Goal: Transaction & Acquisition: Purchase product/service

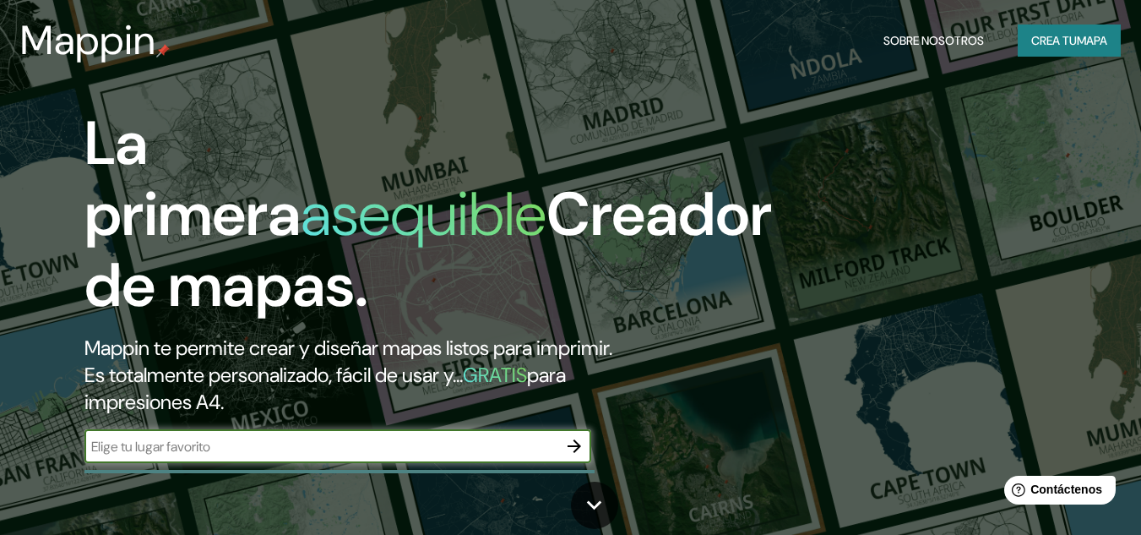
click at [124, 443] on input "text" at bounding box center [320, 446] width 473 height 19
type input "m"
type input "santa cruz de mompox"
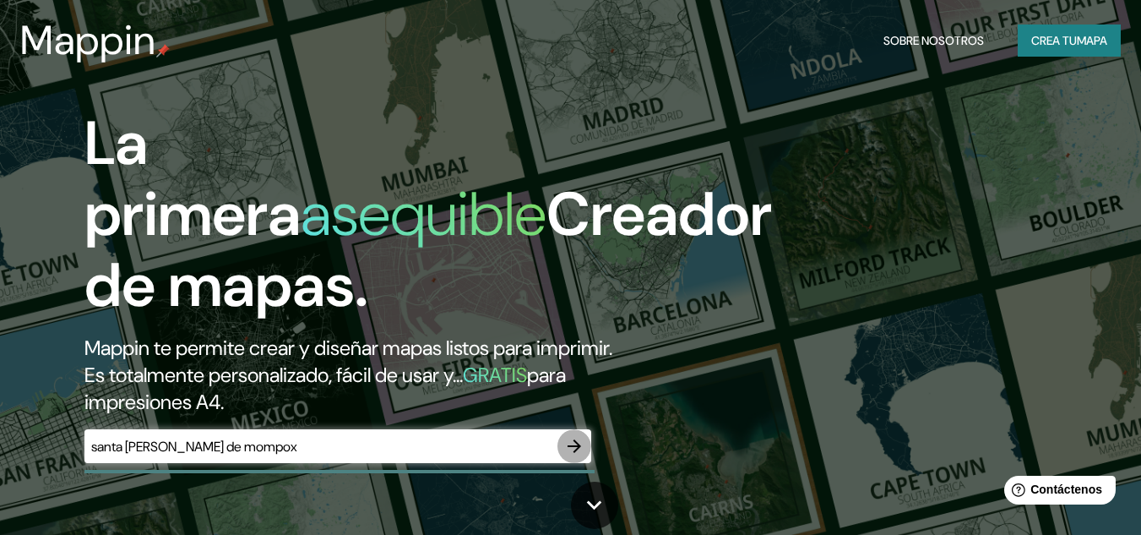
click at [580, 451] on icon "button" at bounding box center [574, 446] width 20 height 20
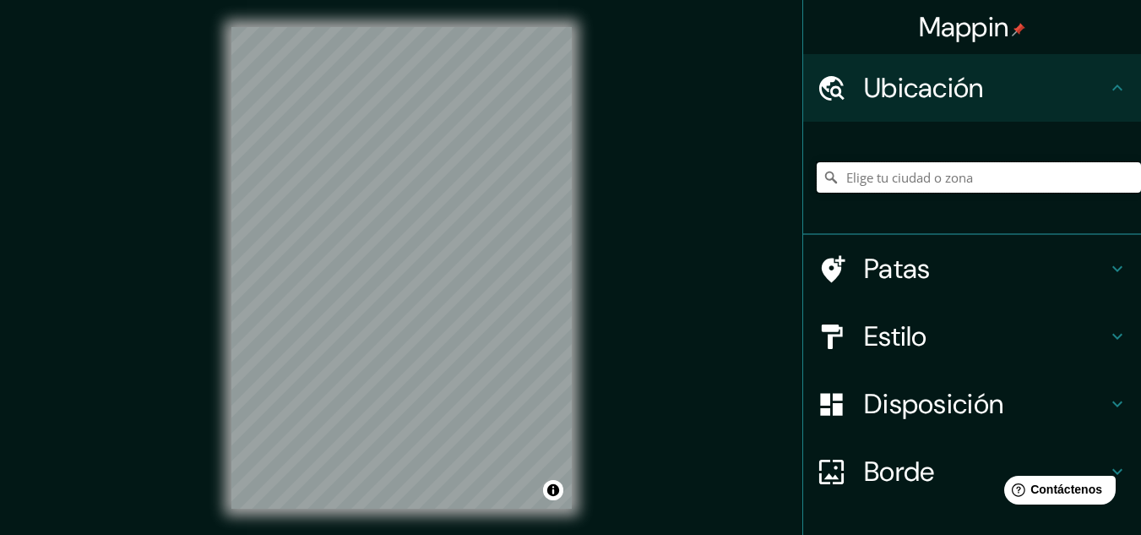
click at [915, 177] on input "Elige tu ciudad o zona" at bounding box center [979, 177] width 324 height 30
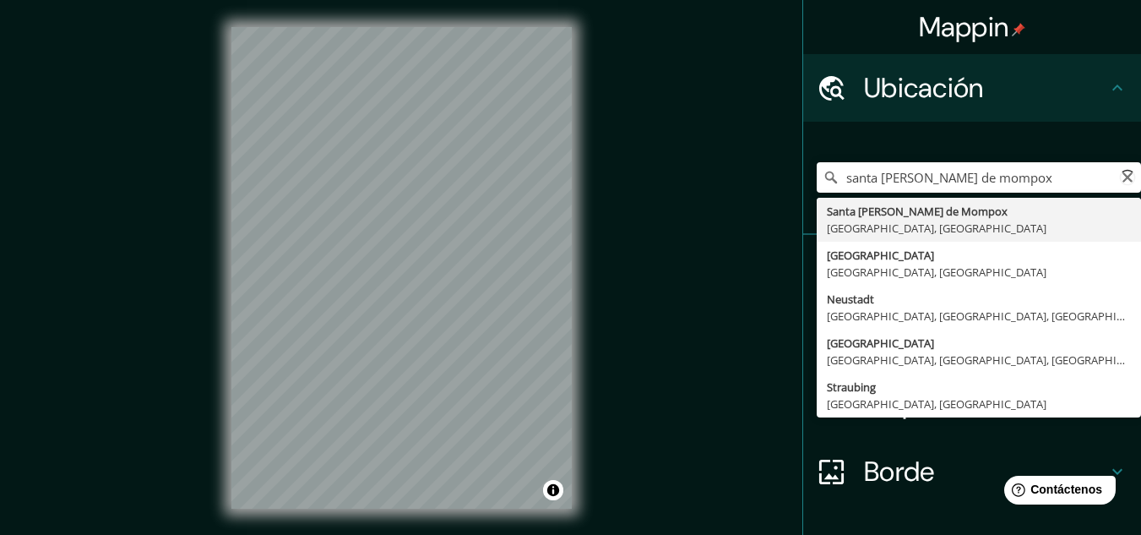
type input "Santa [PERSON_NAME] de Mompox, [GEOGRAPHIC_DATA], [GEOGRAPHIC_DATA]"
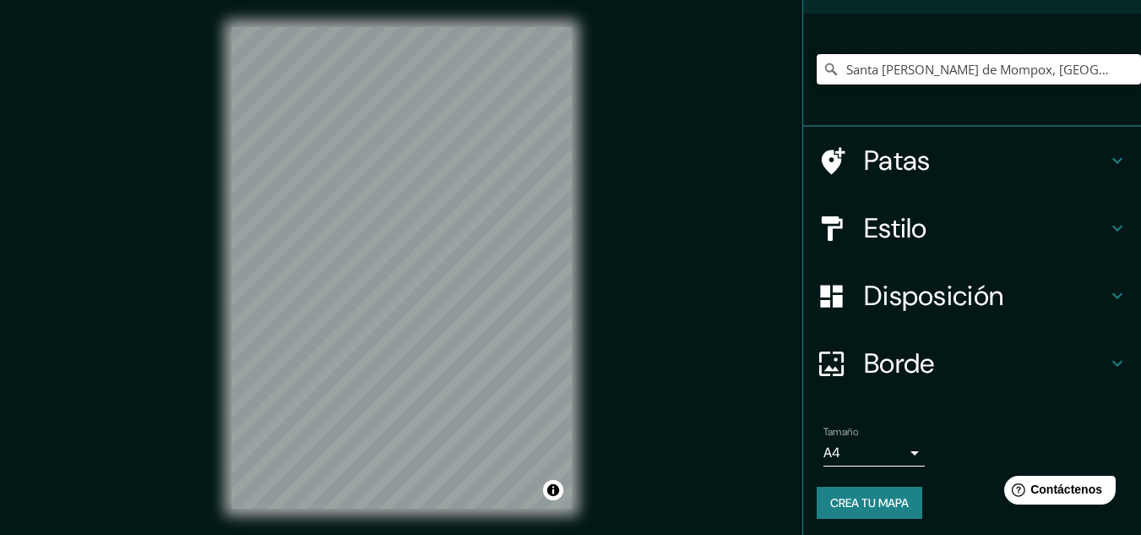
scroll to position [112, 0]
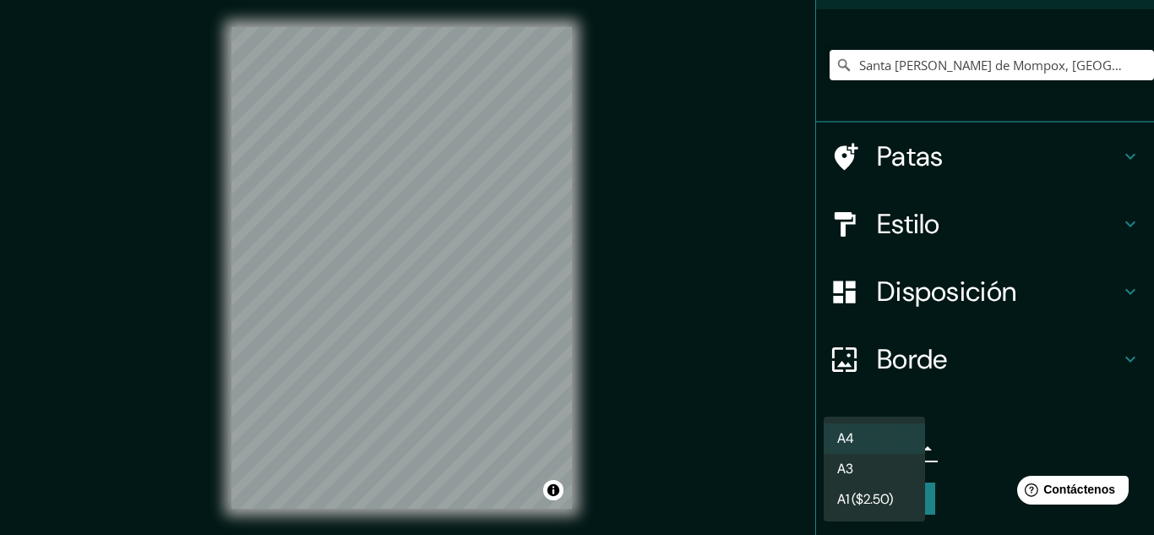
click at [904, 448] on body "Mappin Ubicación Santa Cruz de Mompox, Bolívar, Colombia Patas Estilo Disposici…" at bounding box center [577, 267] width 1154 height 535
click at [890, 464] on li "A3" at bounding box center [873, 469] width 101 height 31
type input "a4"
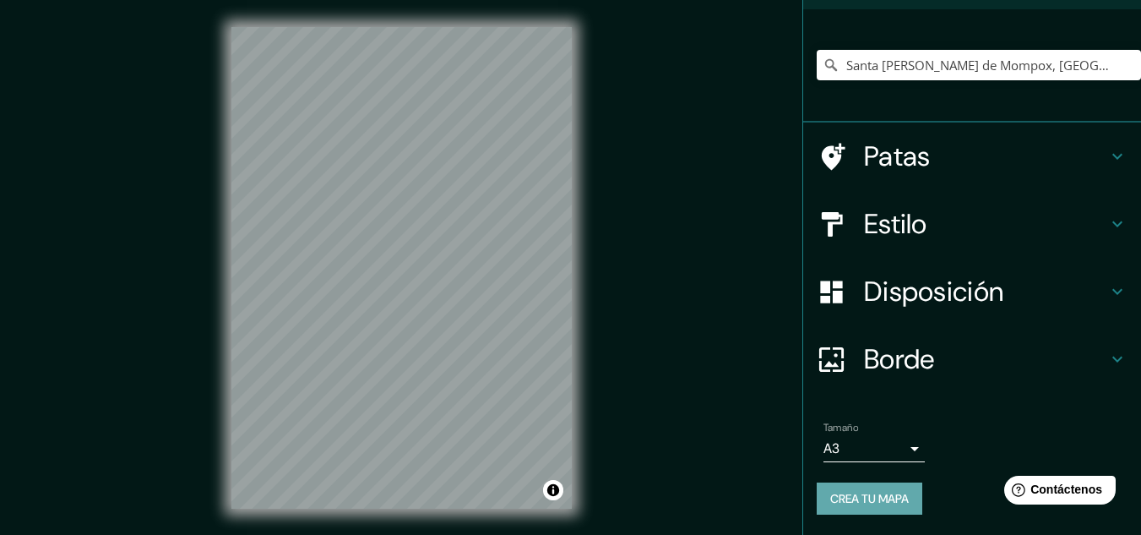
click at [866, 489] on font "Crea tu mapa" at bounding box center [869, 498] width 79 height 22
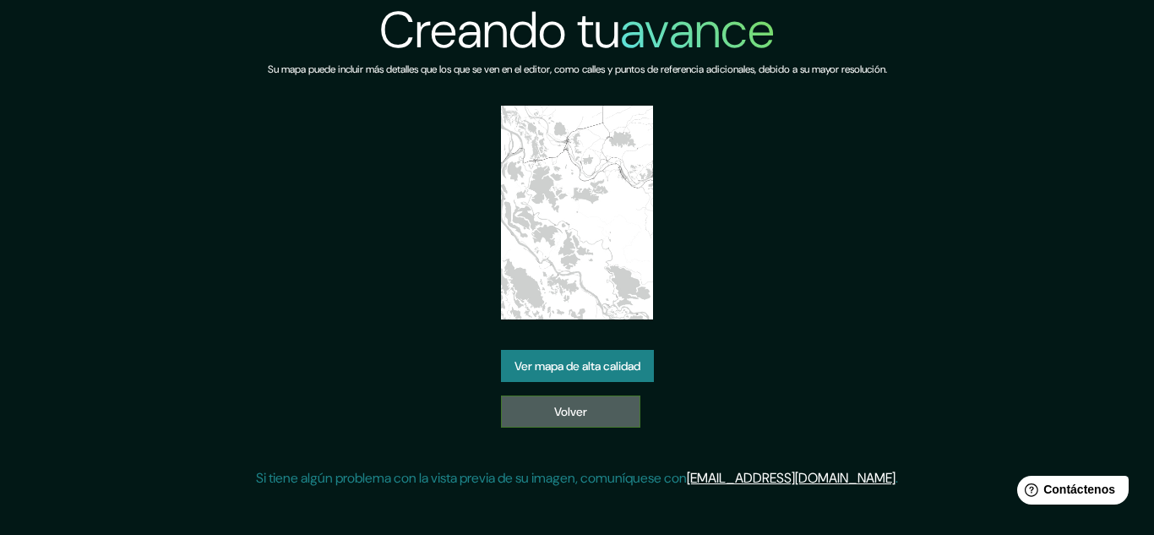
click at [589, 415] on link "Volver" at bounding box center [570, 411] width 139 height 32
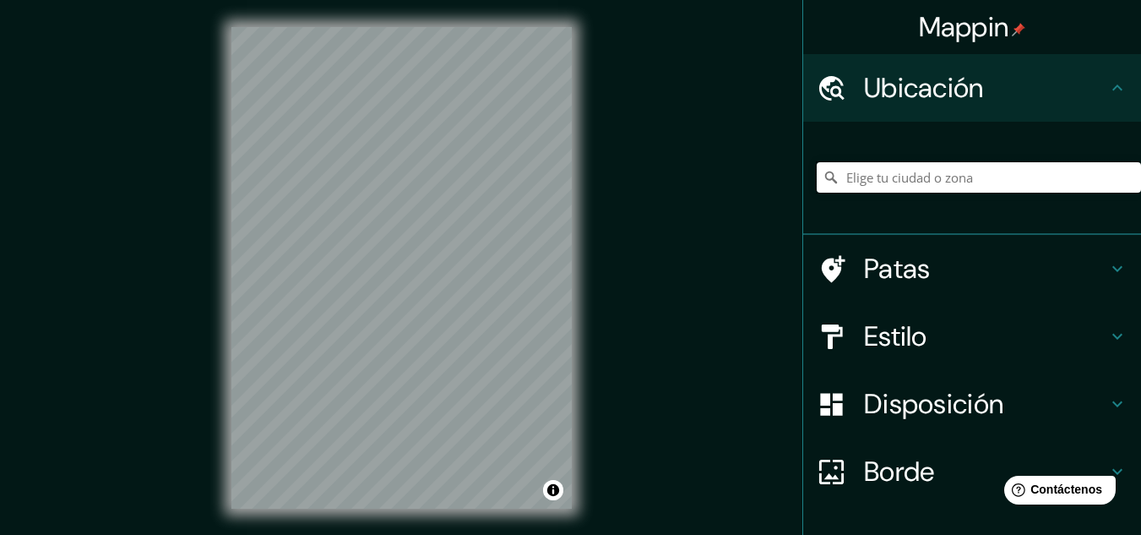
click at [885, 171] on input "Elige tu ciudad o zona" at bounding box center [979, 177] width 324 height 30
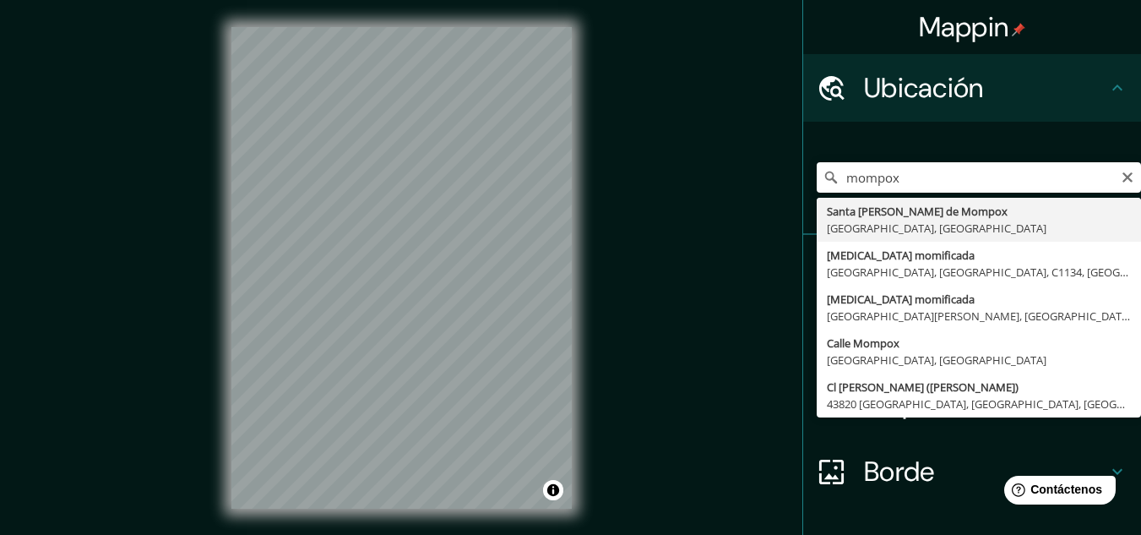
type input "Santa [PERSON_NAME] de Mompox, [GEOGRAPHIC_DATA], [GEOGRAPHIC_DATA]"
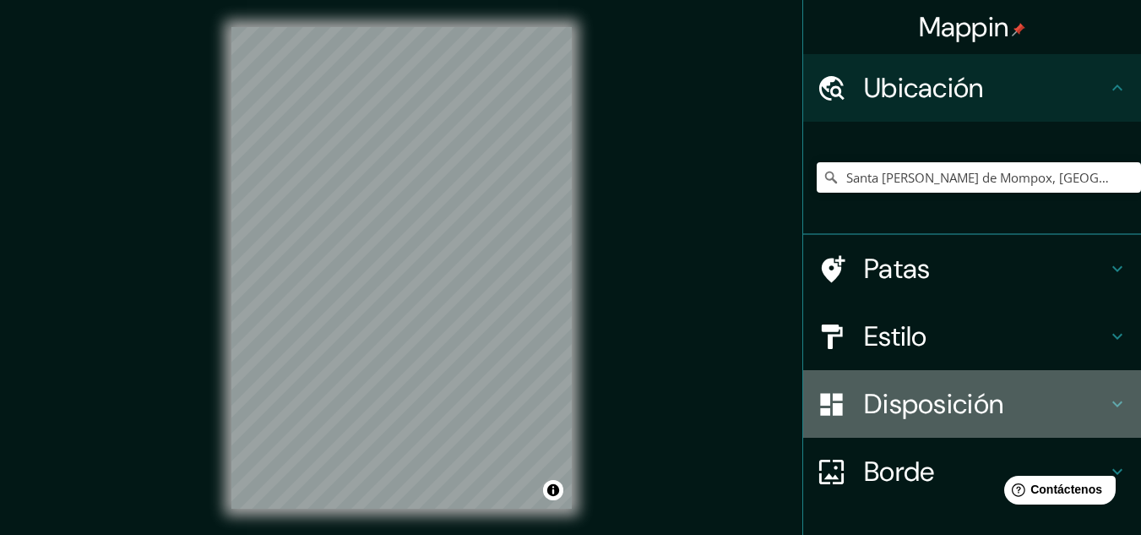
click at [899, 408] on font "Disposición" at bounding box center [933, 403] width 139 height 35
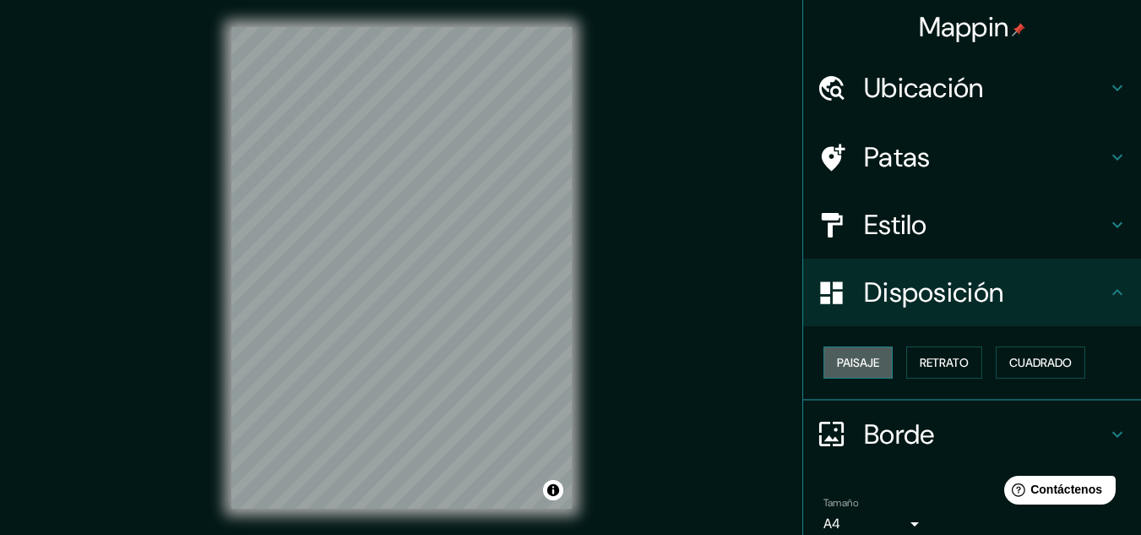
click at [838, 361] on font "Paisaje" at bounding box center [858, 362] width 42 height 15
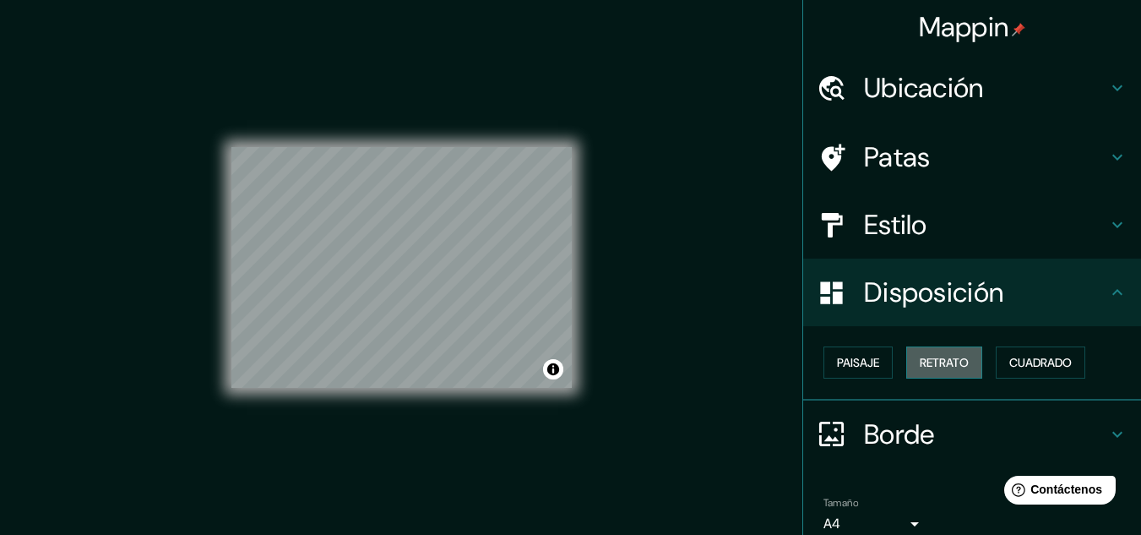
click at [937, 367] on font "Retrato" at bounding box center [944, 362] width 49 height 15
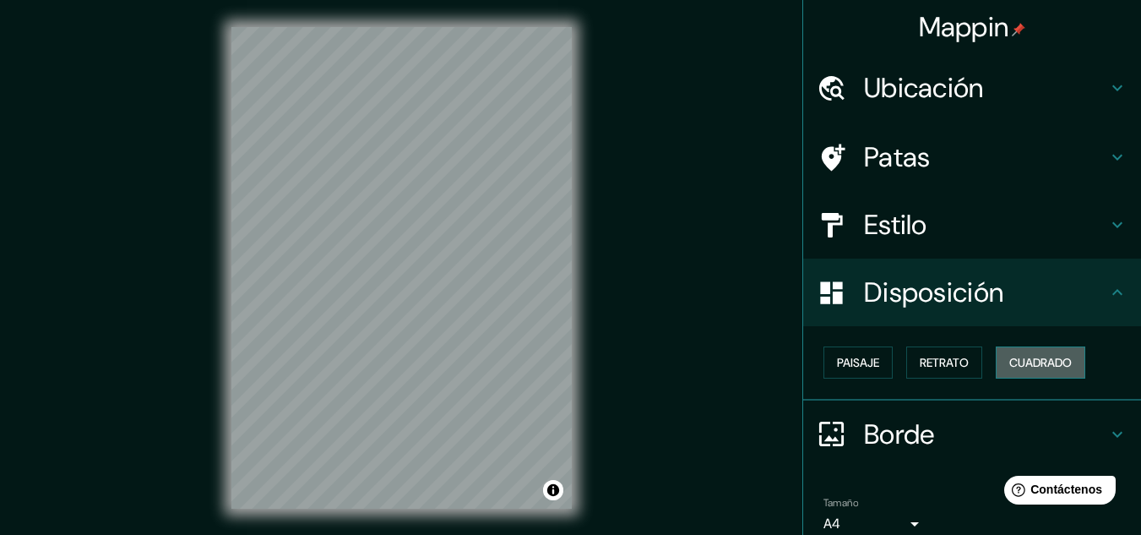
click at [1041, 358] on font "Cuadrado" at bounding box center [1040, 362] width 62 height 15
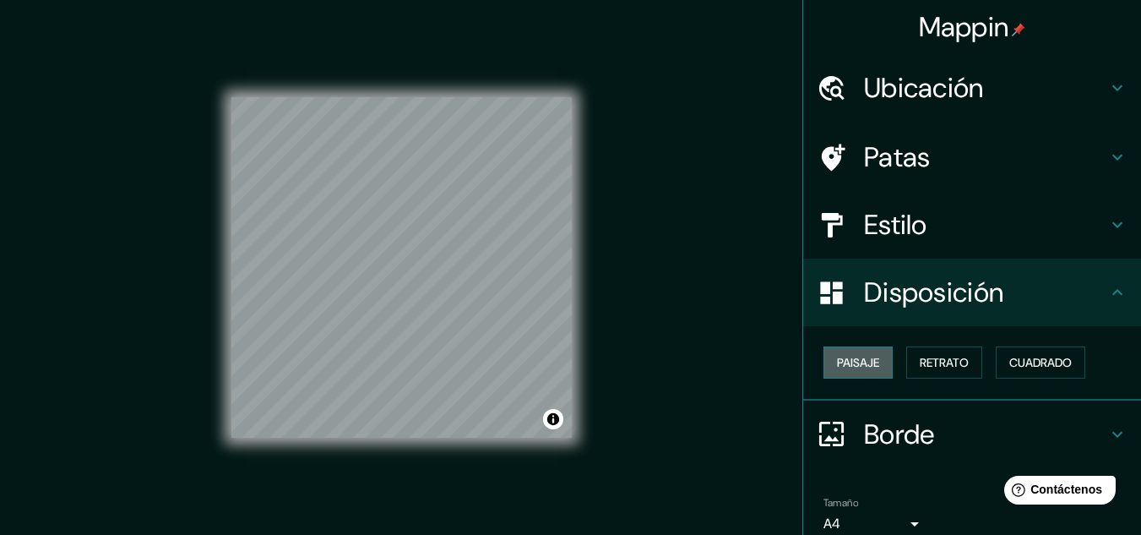
click at [847, 365] on font "Paisaje" at bounding box center [858, 362] width 42 height 15
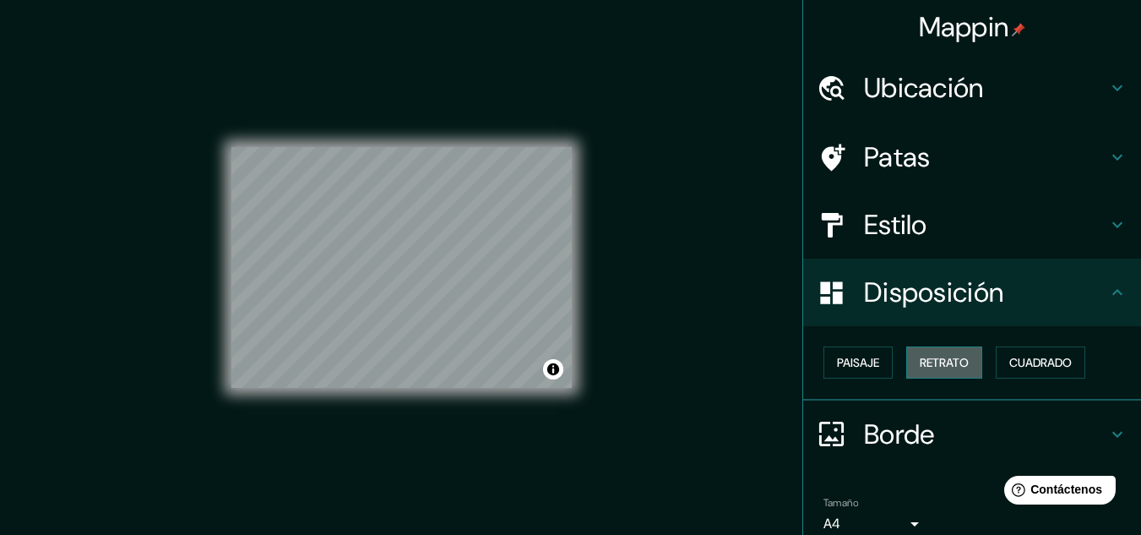
click at [929, 362] on font "Retrato" at bounding box center [944, 362] width 49 height 15
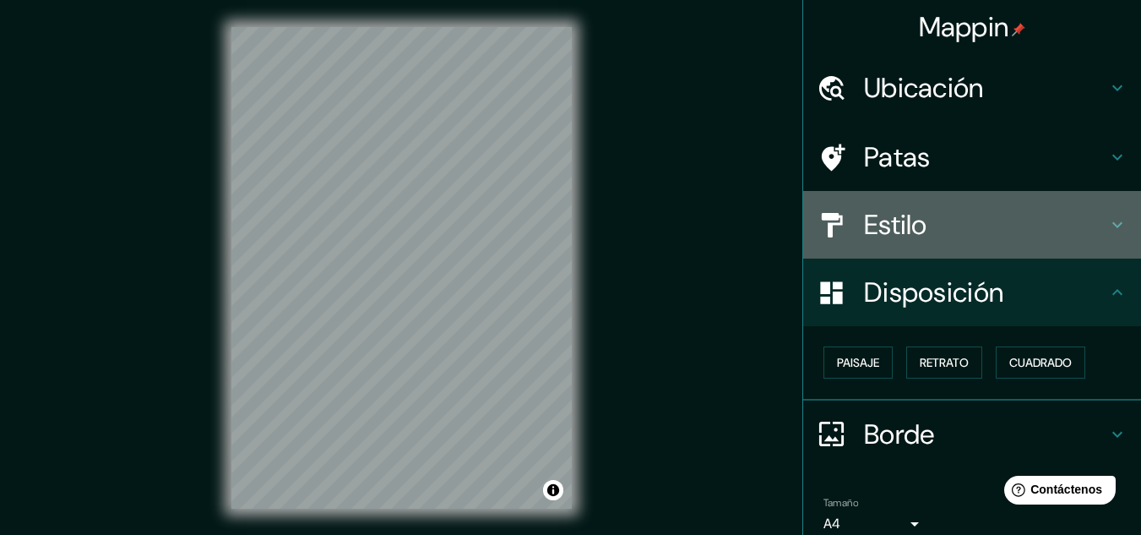
click at [887, 229] on font "Estilo" at bounding box center [895, 224] width 63 height 35
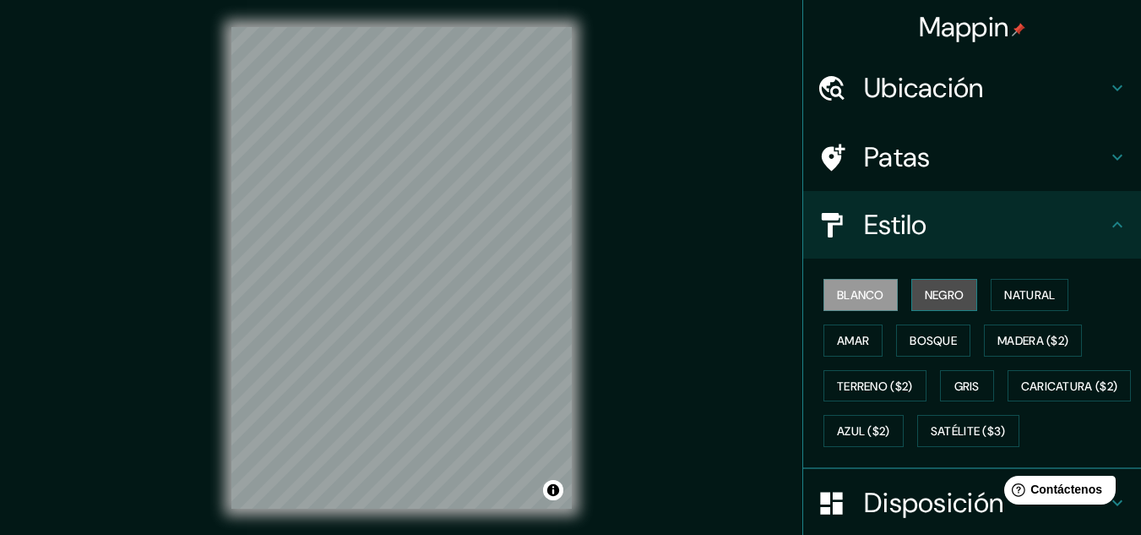
click at [925, 286] on font "Negro" at bounding box center [945, 295] width 40 height 22
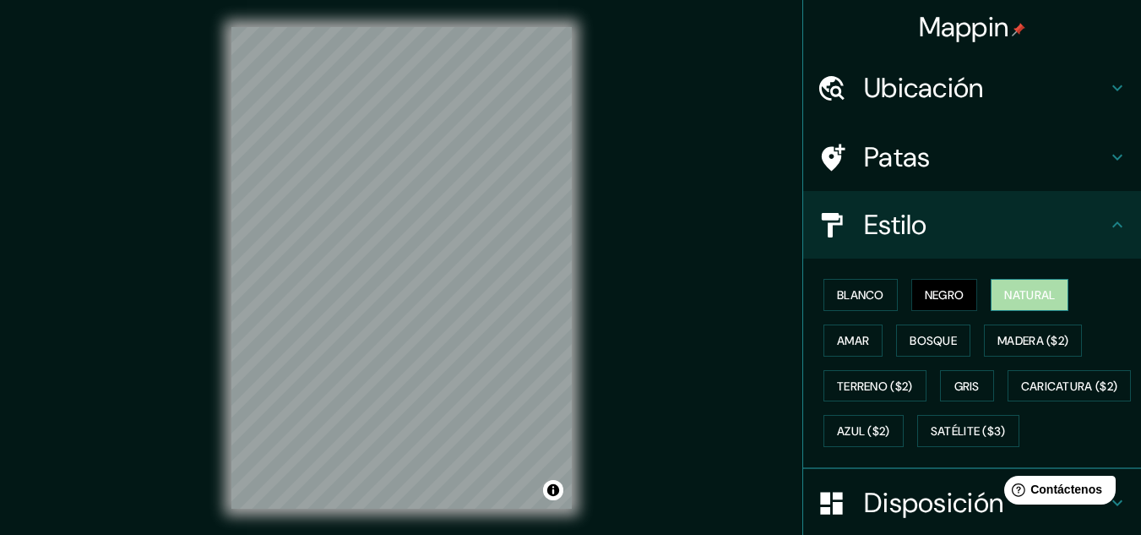
click at [991, 291] on button "Natural" at bounding box center [1030, 295] width 78 height 32
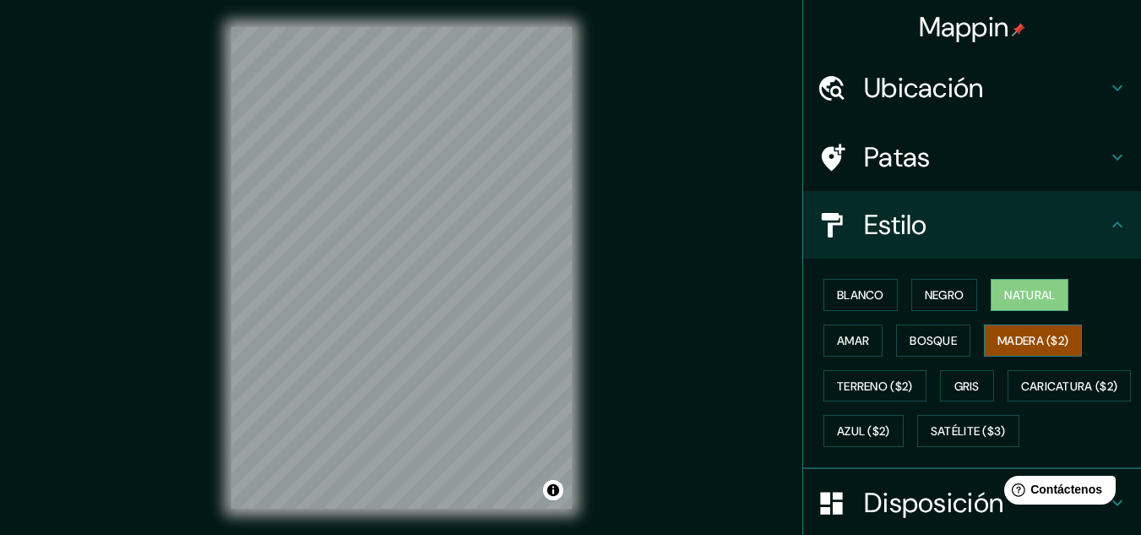
click at [1024, 333] on font "Madera ($2)" at bounding box center [1032, 340] width 71 height 15
click at [954, 346] on button "Bosque" at bounding box center [933, 340] width 74 height 32
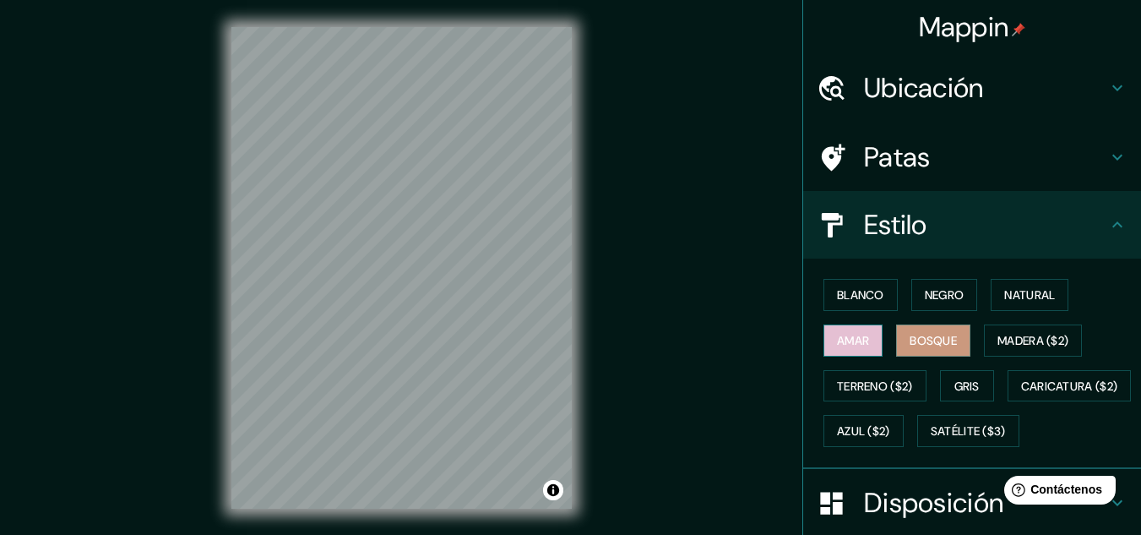
click at [839, 334] on font "Amar" at bounding box center [853, 340] width 32 height 15
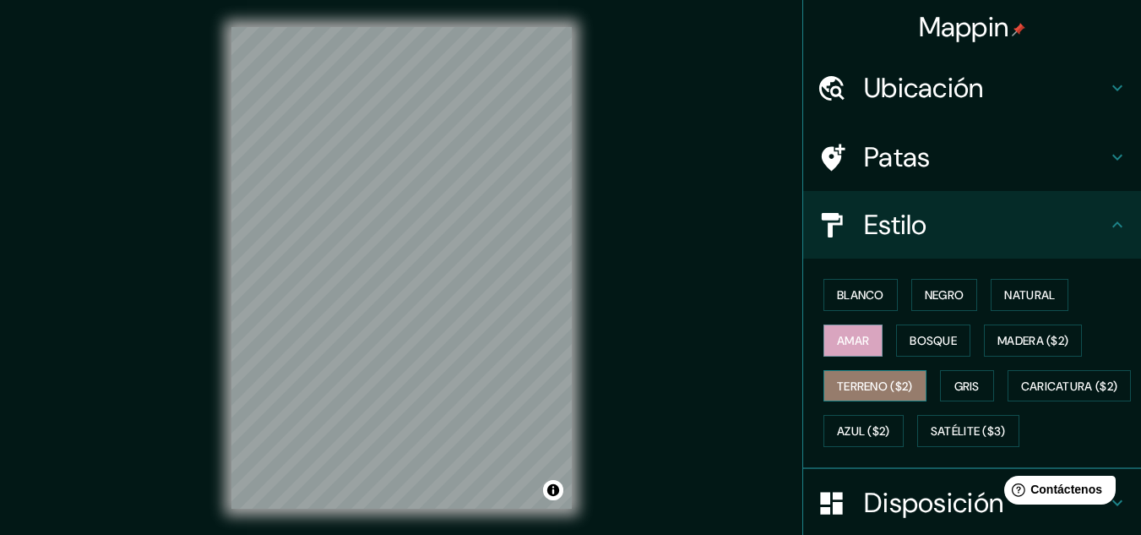
click at [842, 382] on font "Terreno ($2)" at bounding box center [875, 385] width 76 height 15
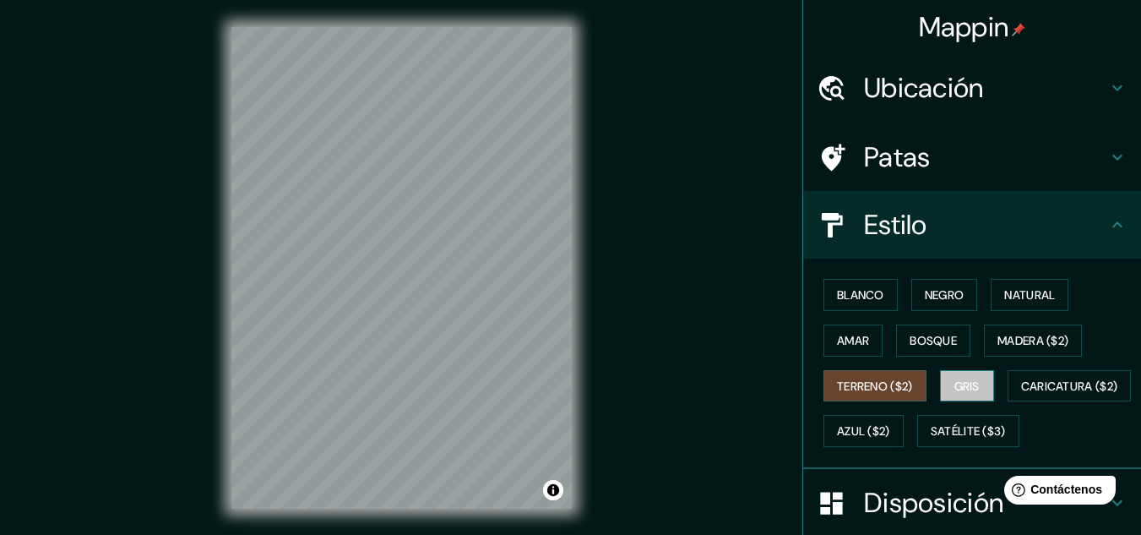
click at [966, 383] on font "Gris" at bounding box center [966, 385] width 25 height 15
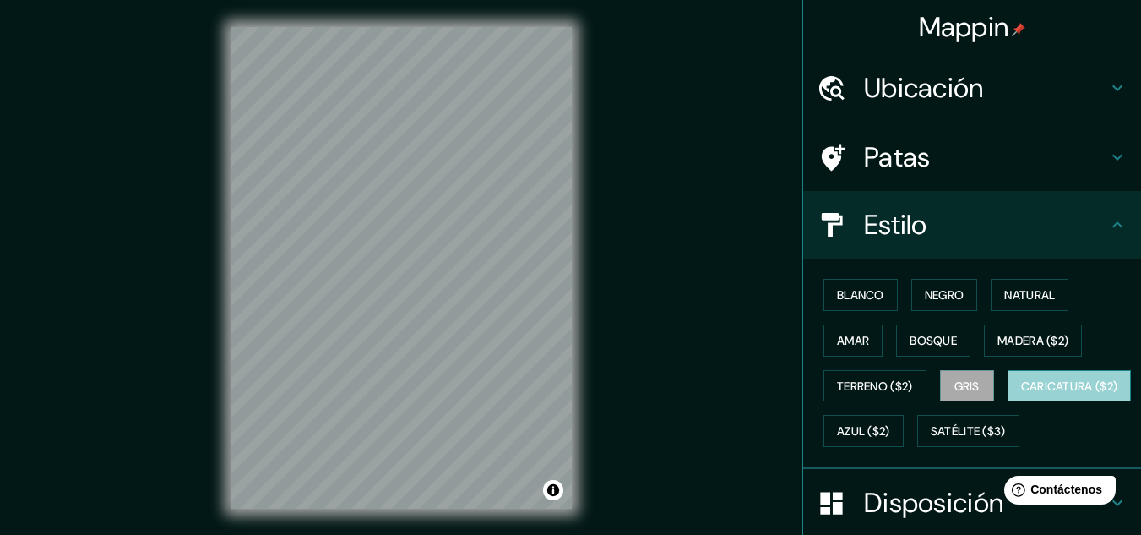
click at [1008, 402] on button "Caricatura ($2)" at bounding box center [1070, 386] width 124 height 32
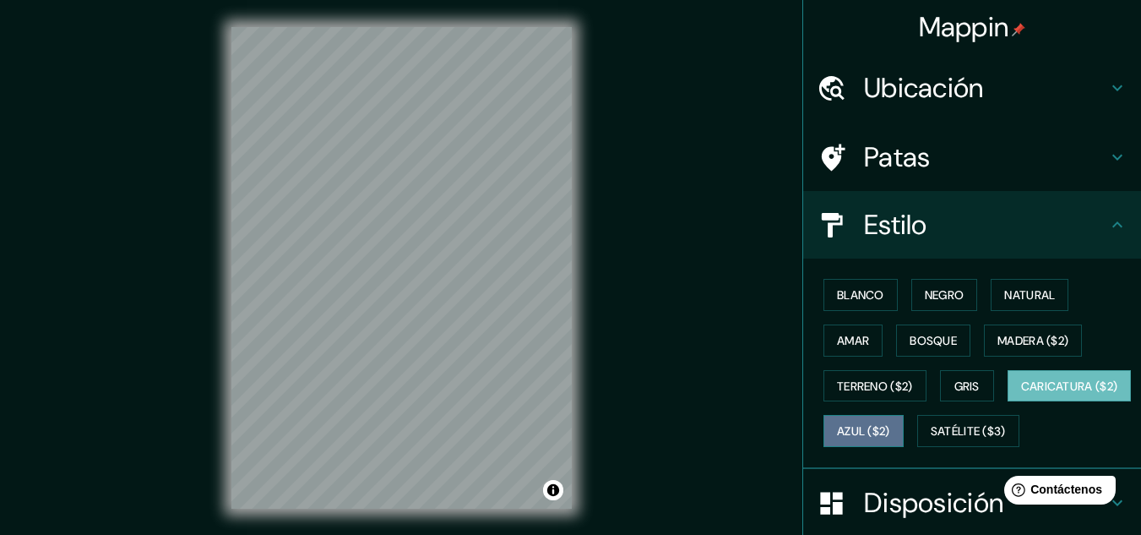
click at [890, 427] on font "Azul ($2)" at bounding box center [863, 431] width 53 height 15
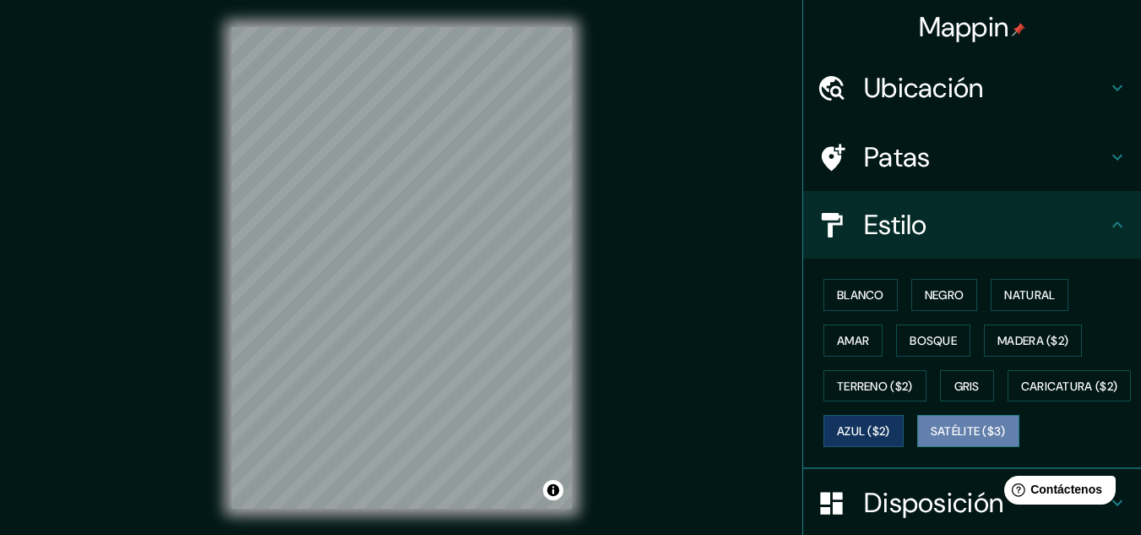
click at [931, 439] on font "Satélite ($3)" at bounding box center [968, 431] width 75 height 15
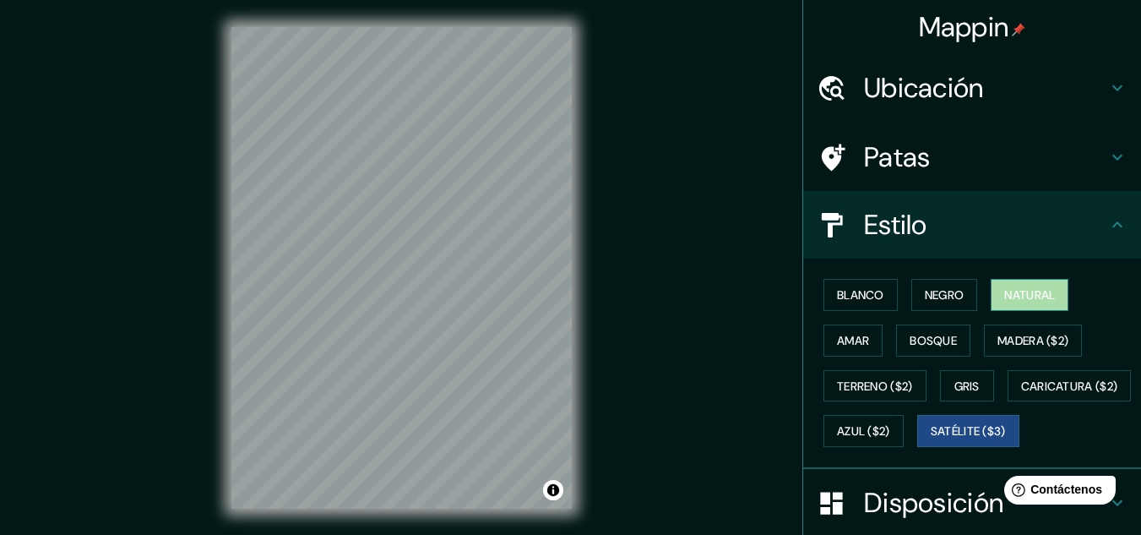
click at [1004, 285] on font "Natural" at bounding box center [1029, 295] width 51 height 22
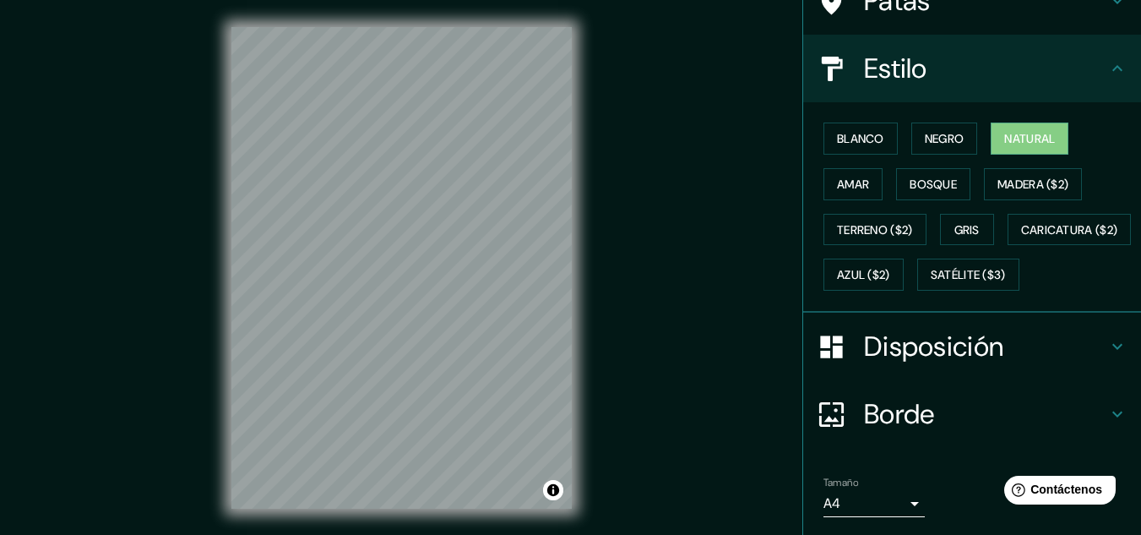
scroll to position [157, 0]
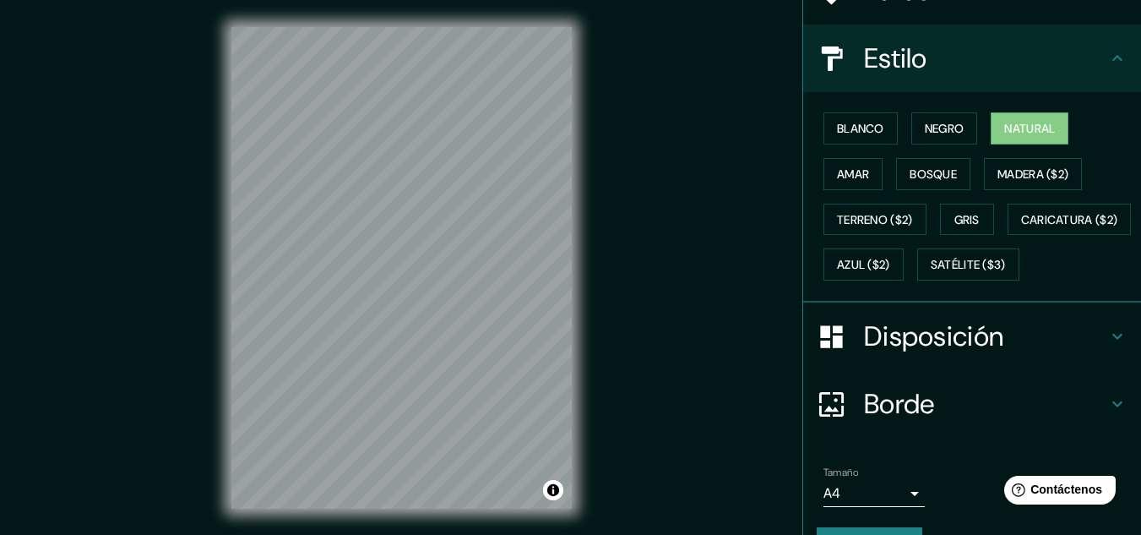
click at [914, 354] on font "Disposición" at bounding box center [933, 335] width 139 height 35
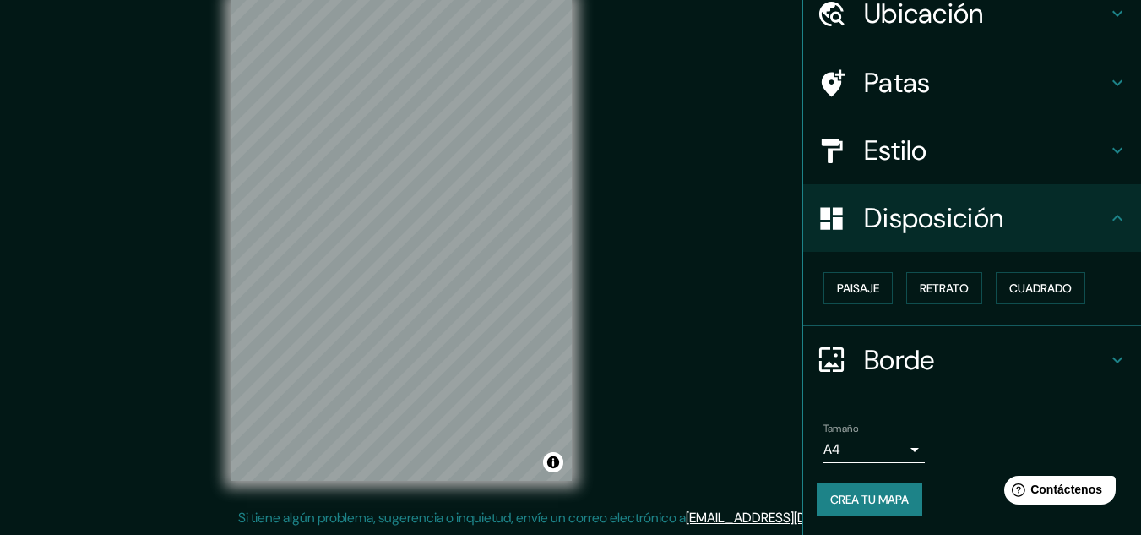
scroll to position [0, 0]
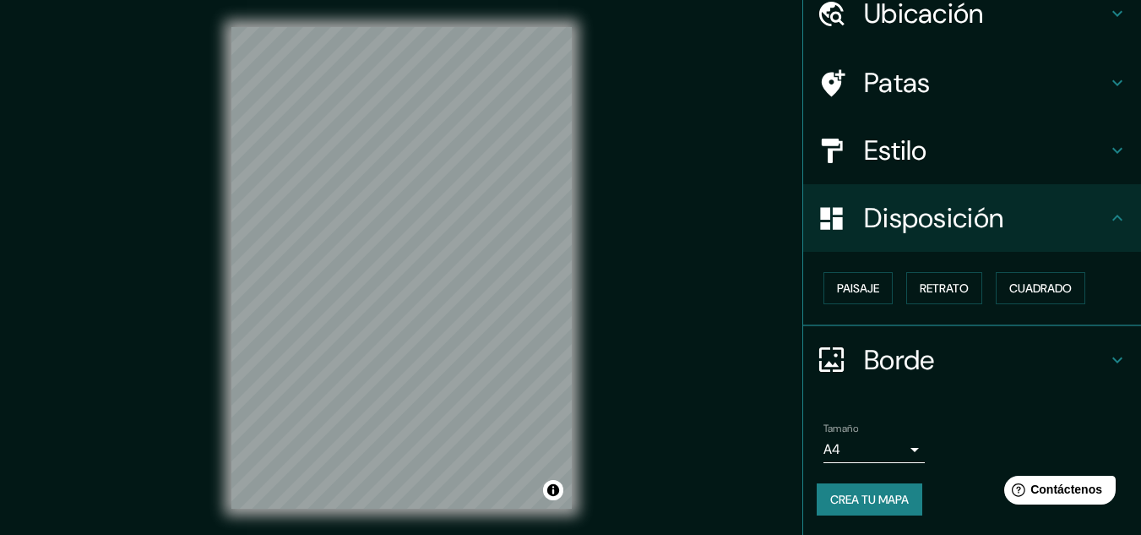
click at [872, 363] on font "Borde" at bounding box center [899, 359] width 71 height 35
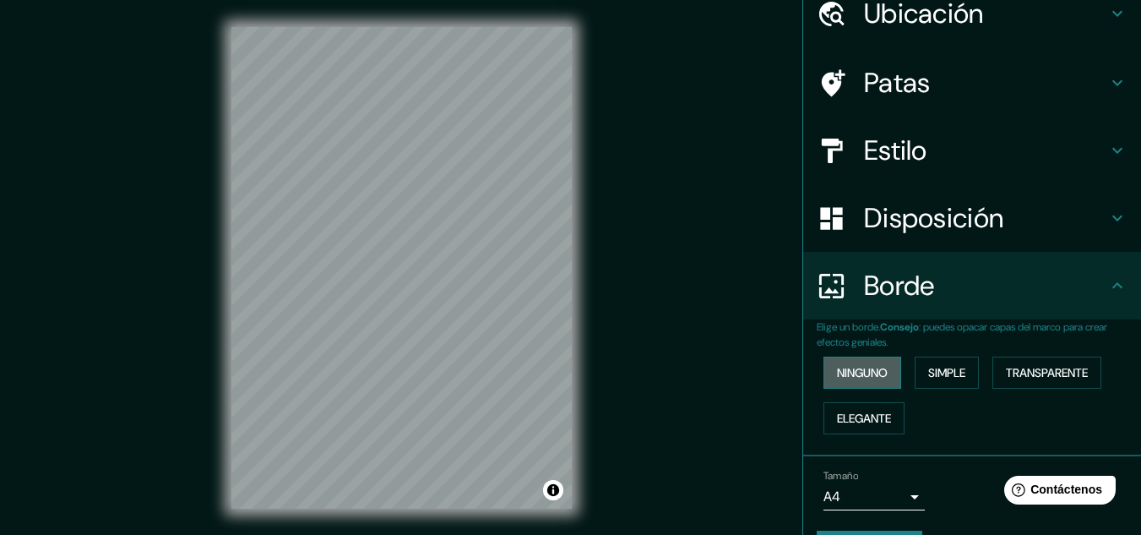
click at [842, 378] on font "Ninguno" at bounding box center [862, 372] width 51 height 15
click at [915, 374] on button "Simple" at bounding box center [947, 372] width 64 height 32
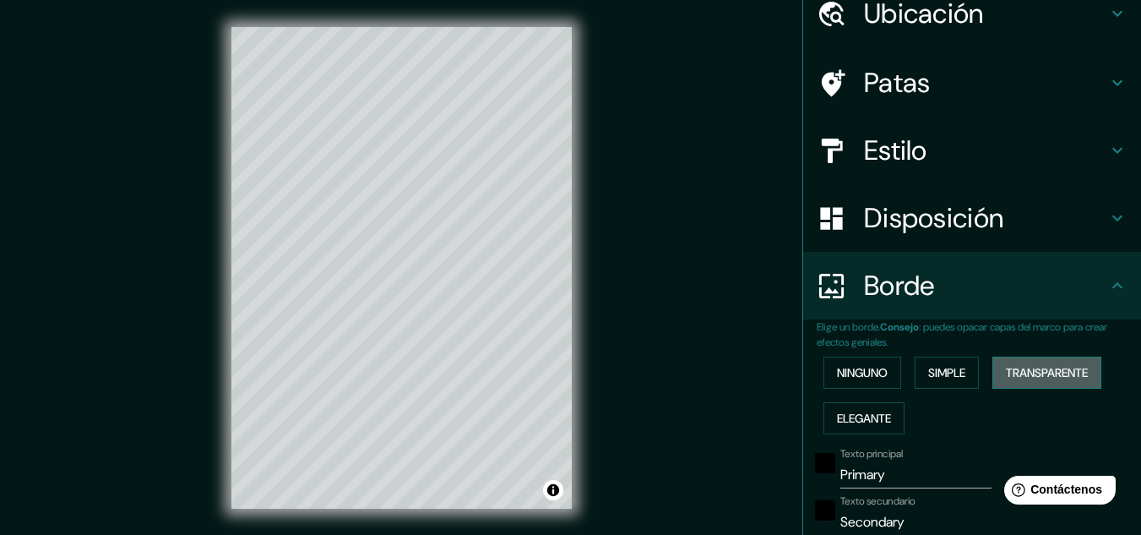
click at [1016, 372] on font "Transparente" at bounding box center [1047, 372] width 82 height 15
click at [877, 409] on font "Elegante" at bounding box center [864, 418] width 54 height 22
click at [838, 368] on font "Ninguno" at bounding box center [862, 372] width 51 height 15
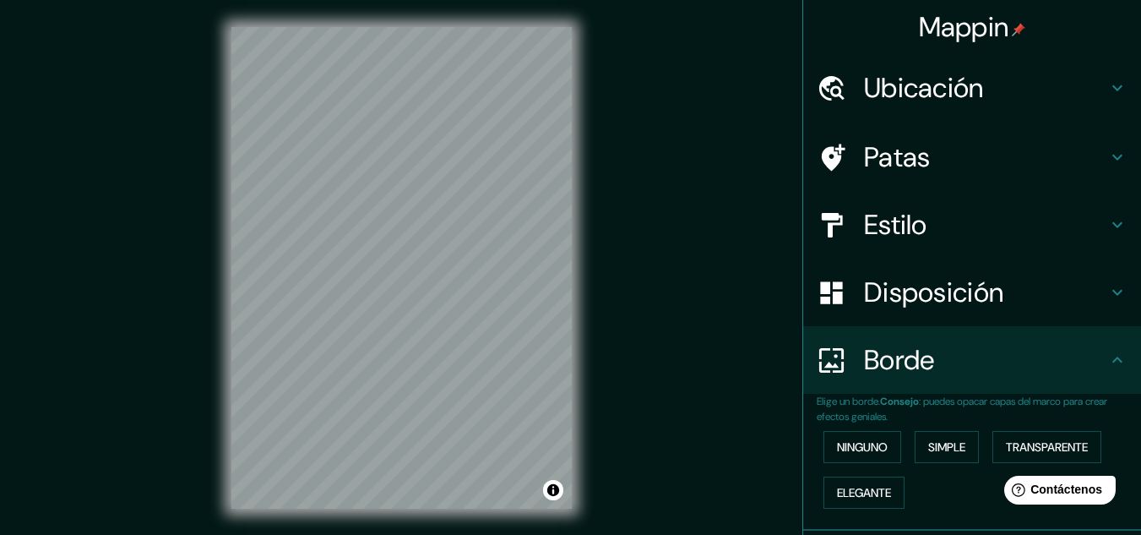
click at [876, 237] on font "Estilo" at bounding box center [895, 224] width 63 height 35
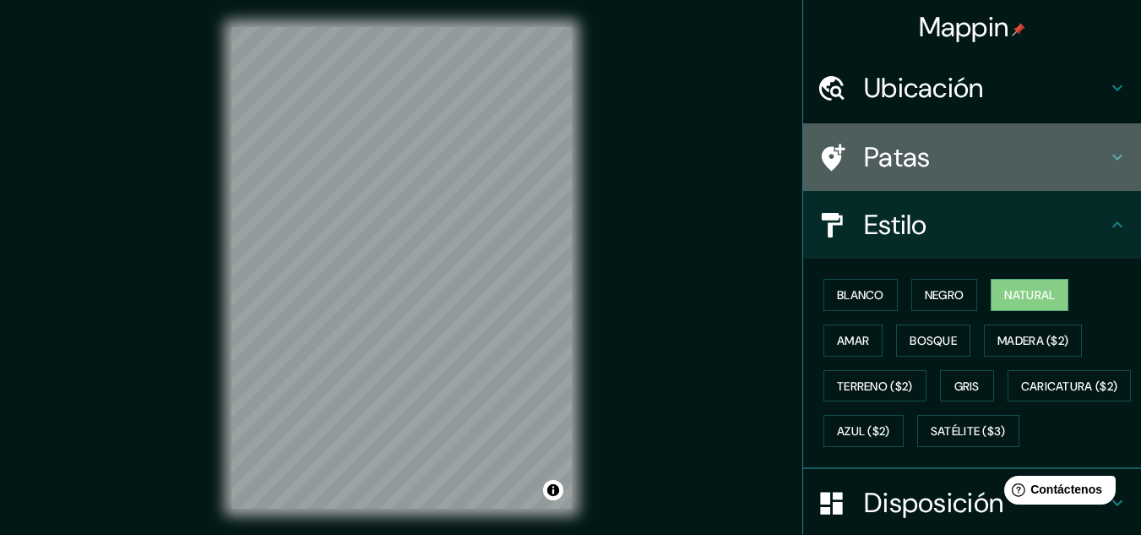
click at [899, 169] on font "Patas" at bounding box center [897, 156] width 67 height 35
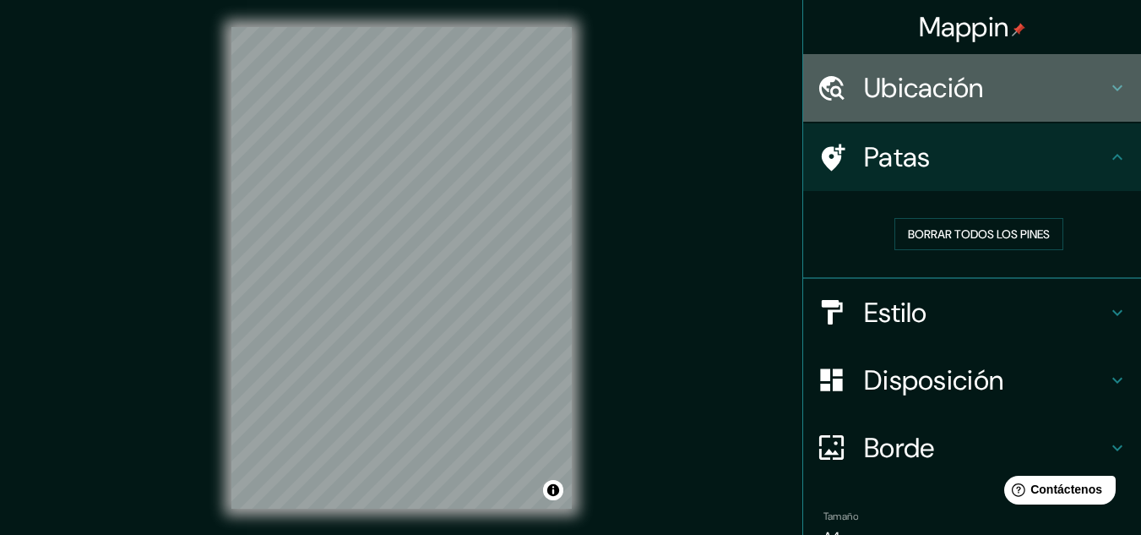
click at [928, 92] on font "Ubicación" at bounding box center [924, 87] width 120 height 35
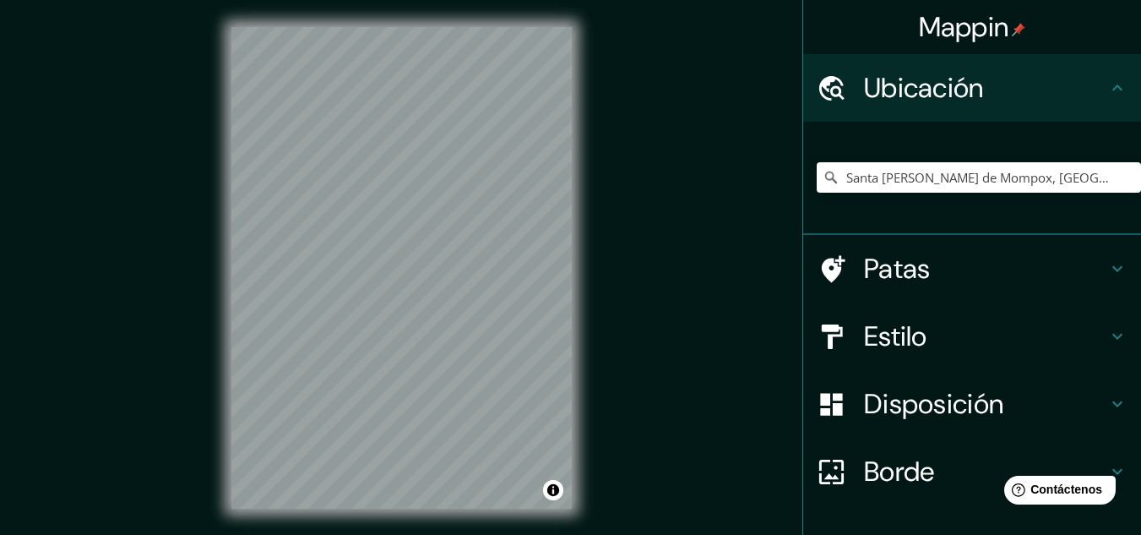
scroll to position [112, 0]
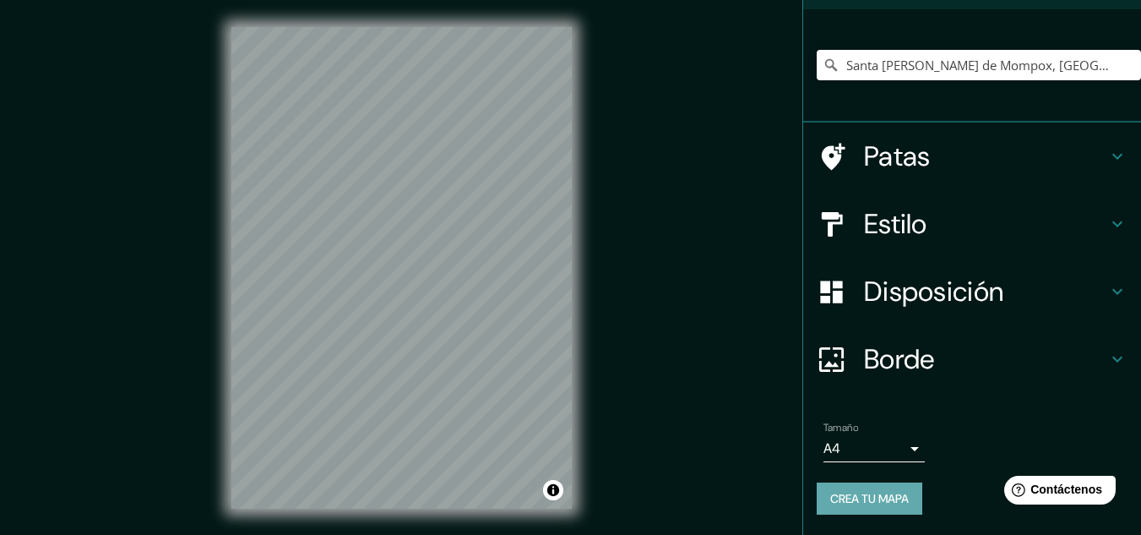
click at [873, 499] on font "Crea tu mapa" at bounding box center [869, 498] width 79 height 15
click at [858, 502] on font "Crea tu mapa" at bounding box center [869, 498] width 79 height 15
click at [830, 498] on font "Crea tu mapa" at bounding box center [869, 498] width 79 height 15
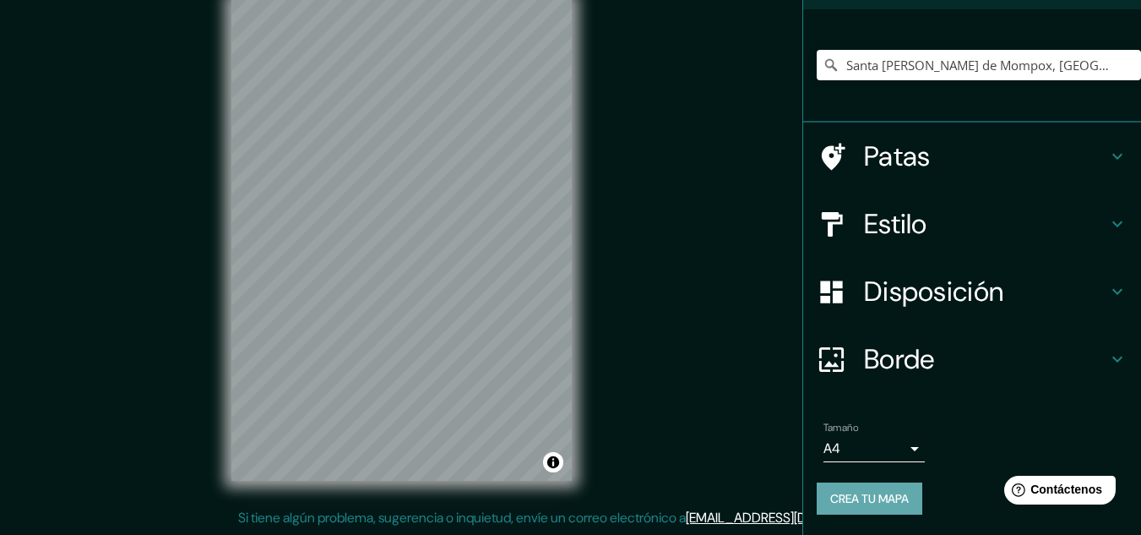
click at [899, 497] on font "Crea tu mapa" at bounding box center [869, 498] width 79 height 15
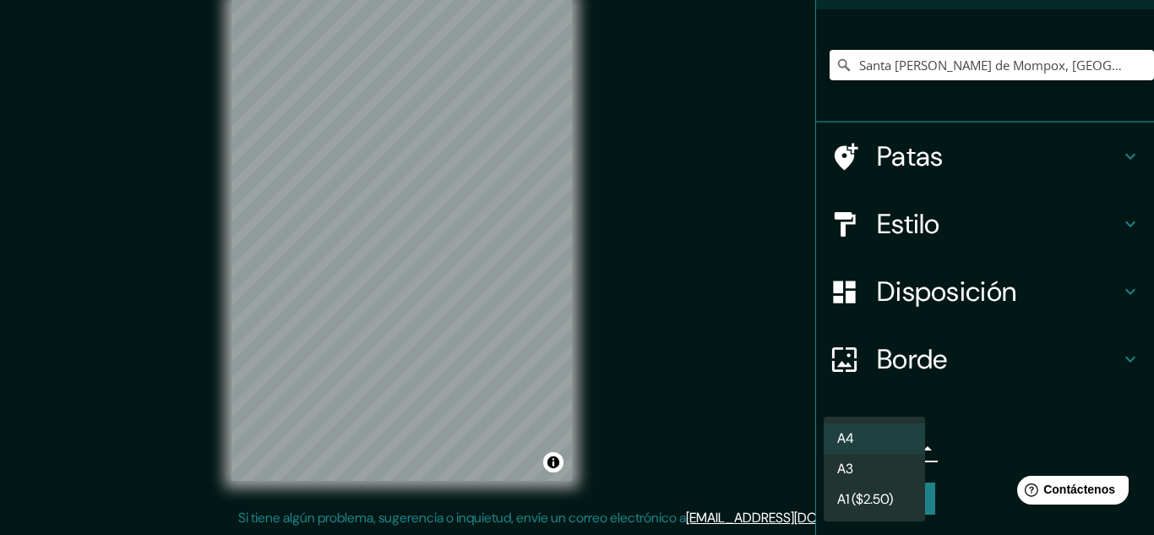
click at [908, 450] on body "Mappin Ubicación Santa Cruz de Mompox, Bolívar, Colombia Patas Estilo Disposici…" at bounding box center [577, 239] width 1154 height 535
click at [953, 417] on div at bounding box center [577, 267] width 1154 height 535
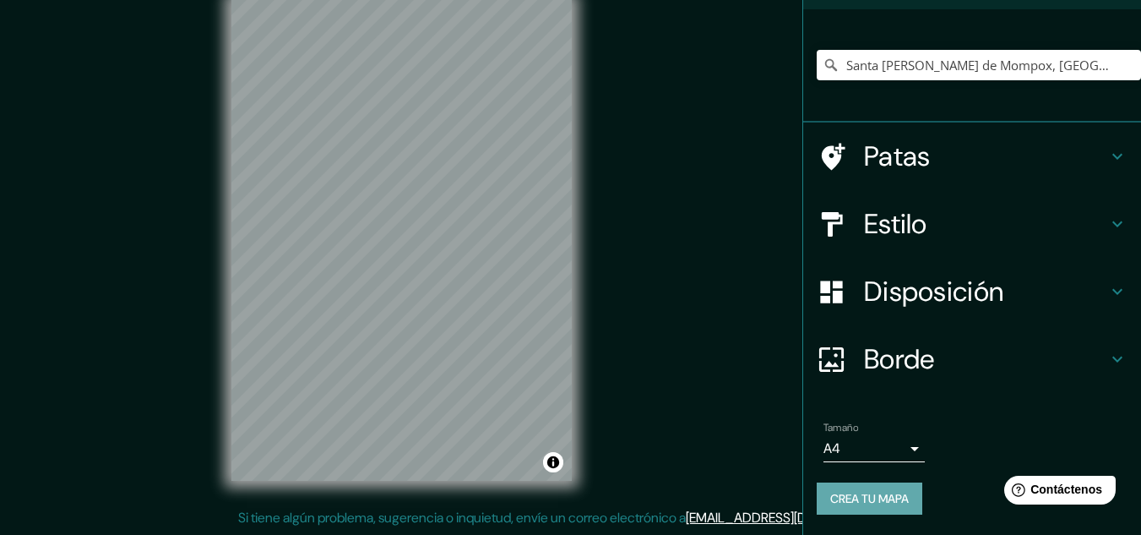
click at [836, 503] on font "Crea tu mapa" at bounding box center [869, 498] width 79 height 15
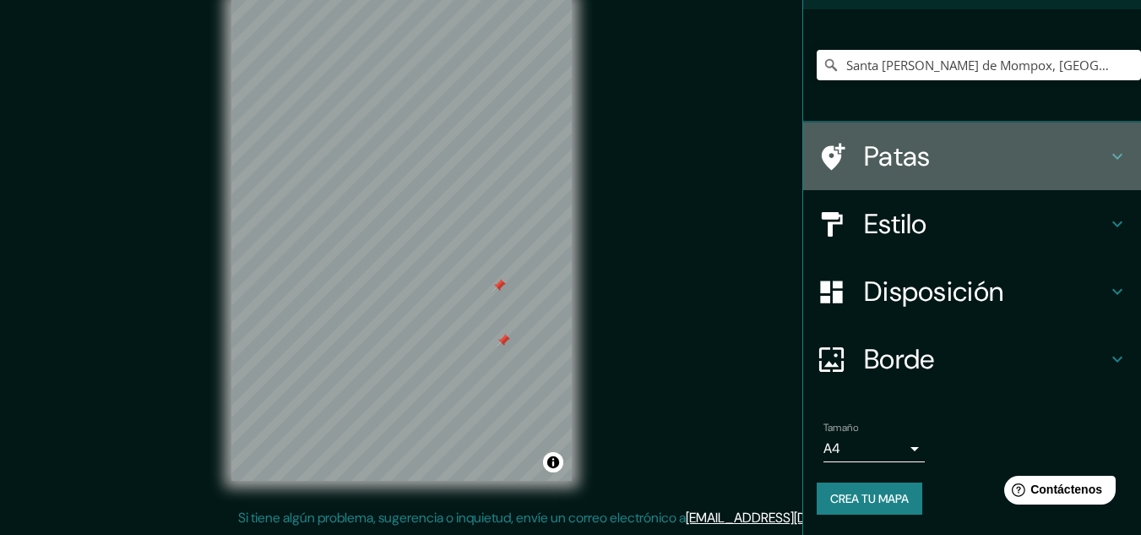
click at [882, 157] on font "Patas" at bounding box center [897, 156] width 67 height 35
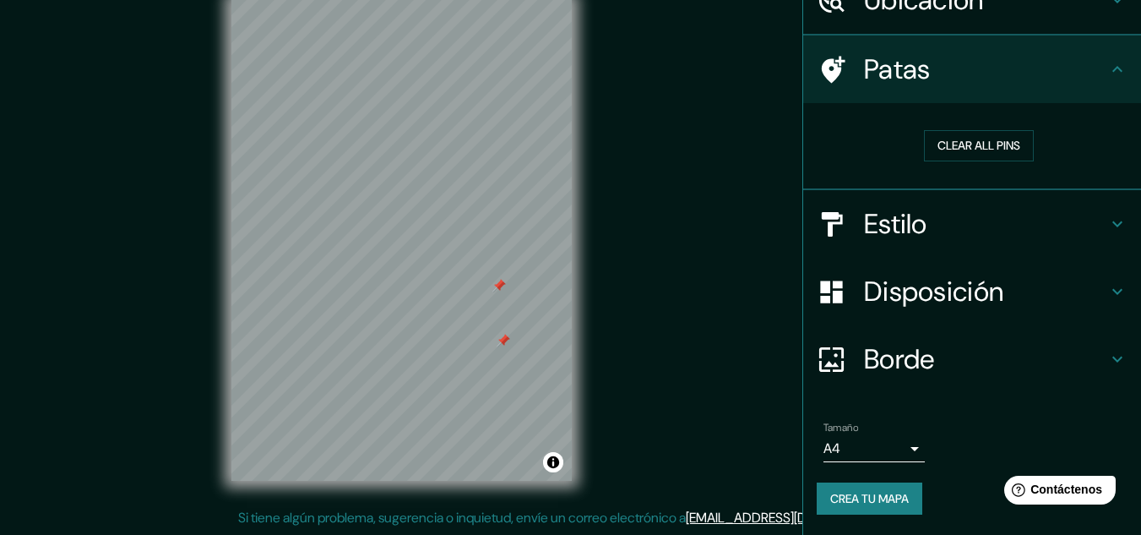
scroll to position [88, 0]
click at [920, 148] on font "Borrar todos los pines" at bounding box center [979, 146] width 142 height 15
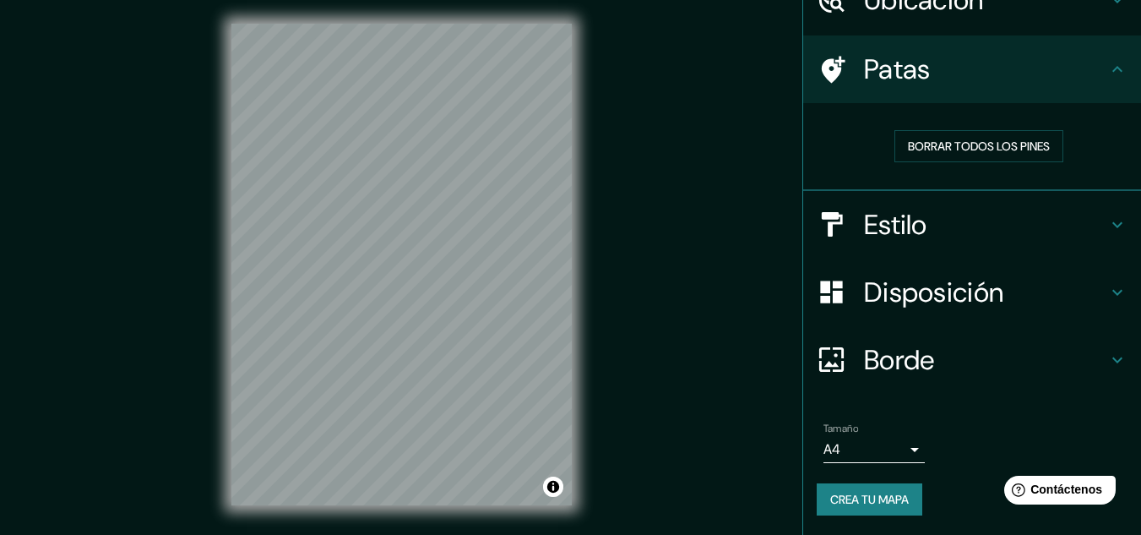
scroll to position [28, 0]
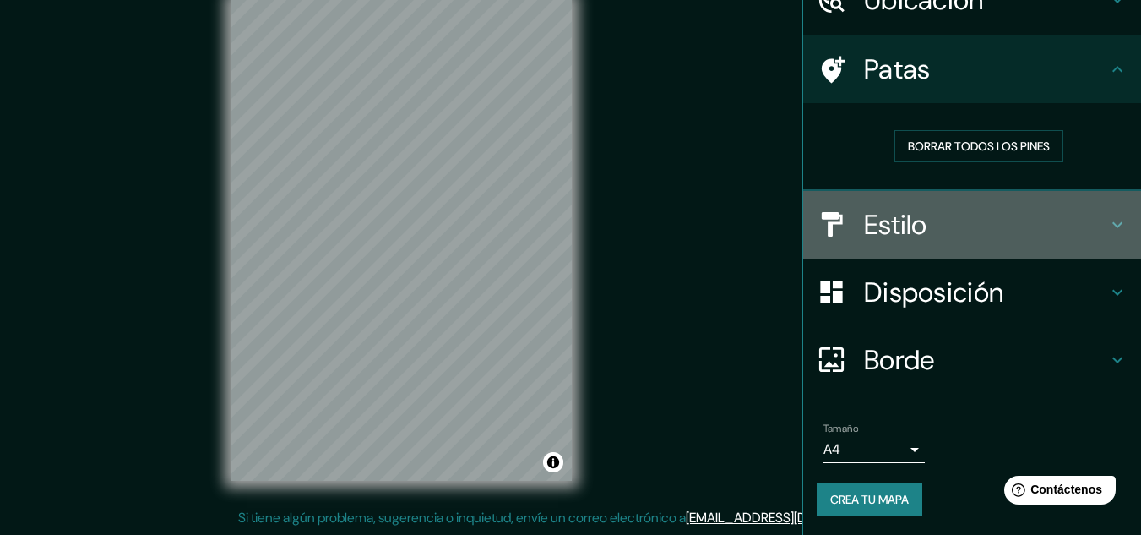
click at [866, 226] on font "Estilo" at bounding box center [895, 224] width 63 height 35
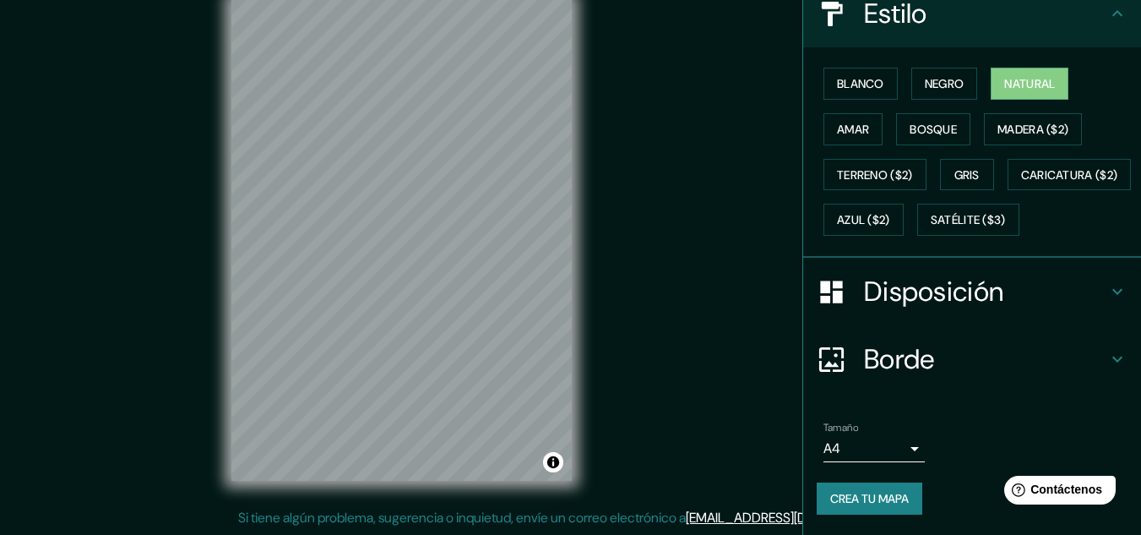
scroll to position [0, 0]
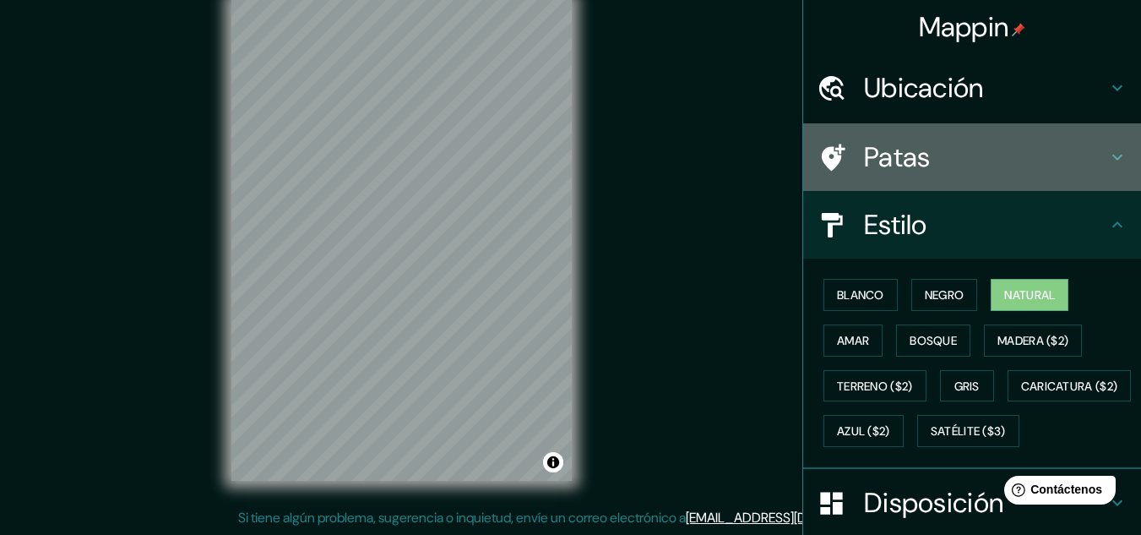
click at [841, 155] on div at bounding box center [840, 158] width 47 height 30
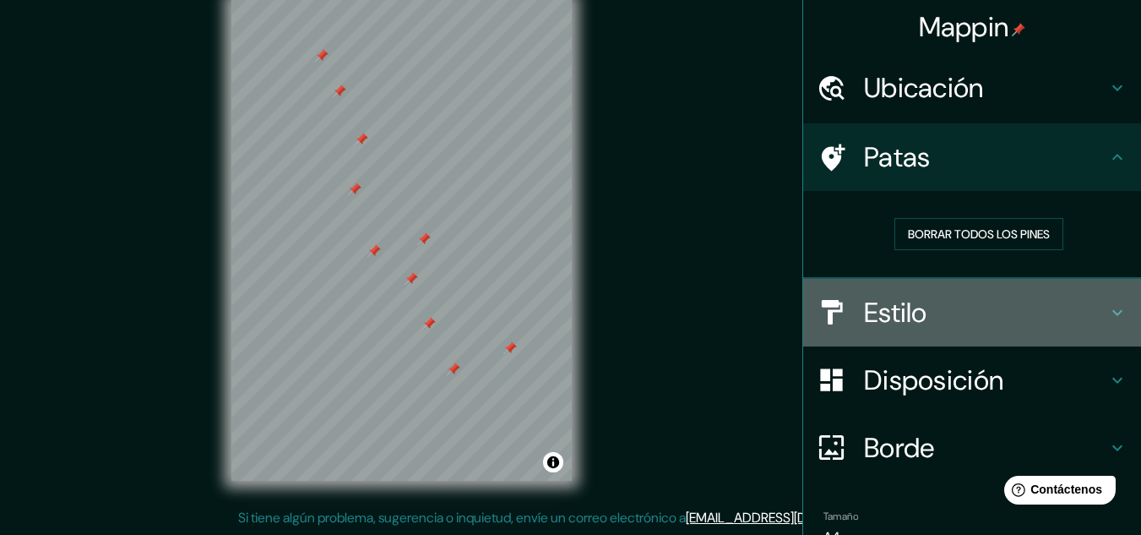
click at [876, 318] on font "Estilo" at bounding box center [895, 312] width 63 height 35
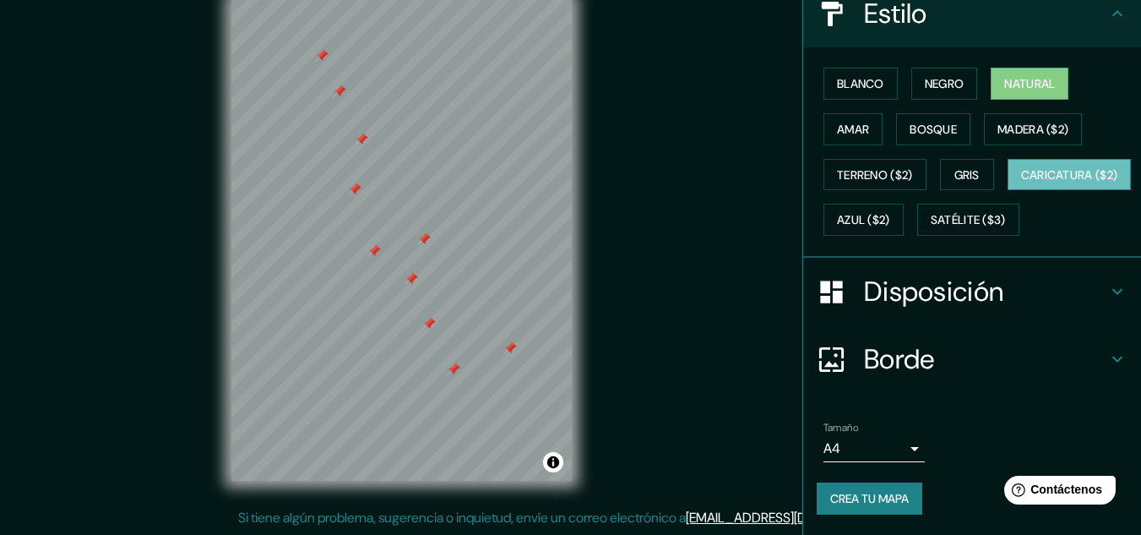
scroll to position [256, 0]
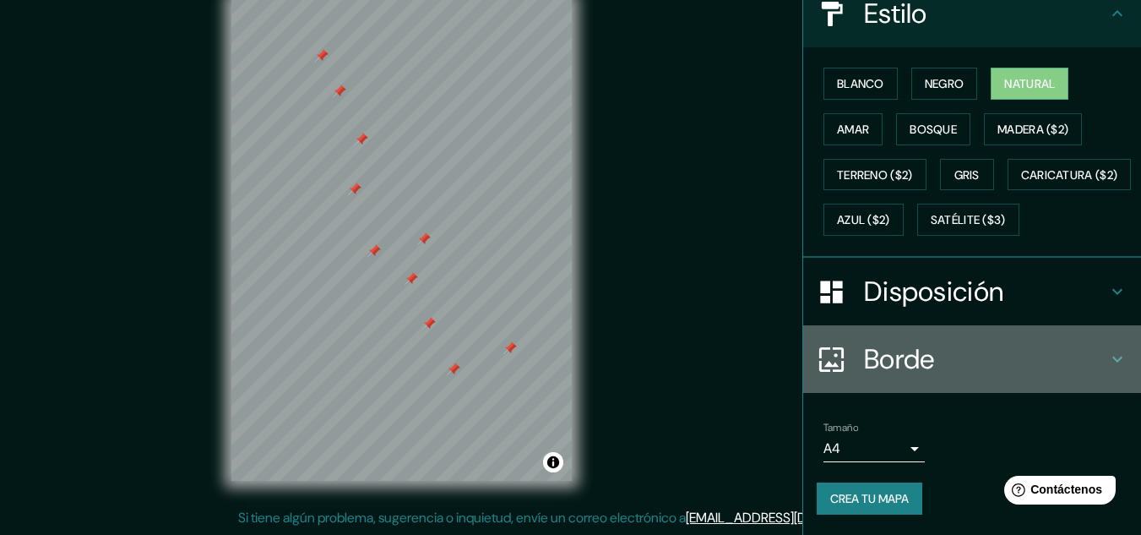
click at [864, 361] on font "Borde" at bounding box center [899, 358] width 71 height 35
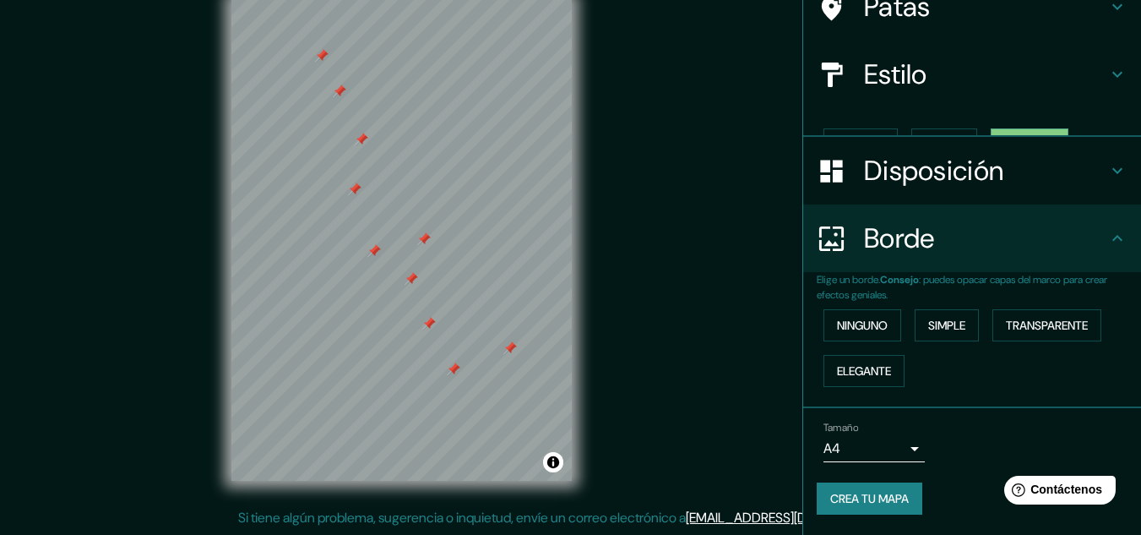
scroll to position [122, 0]
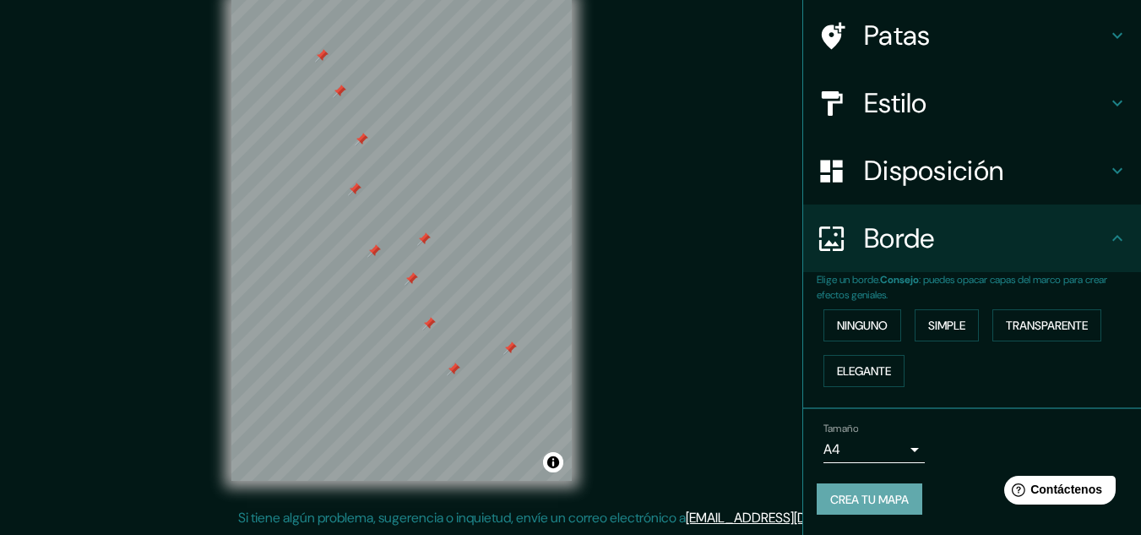
click at [865, 495] on font "Crea tu mapa" at bounding box center [869, 499] width 79 height 15
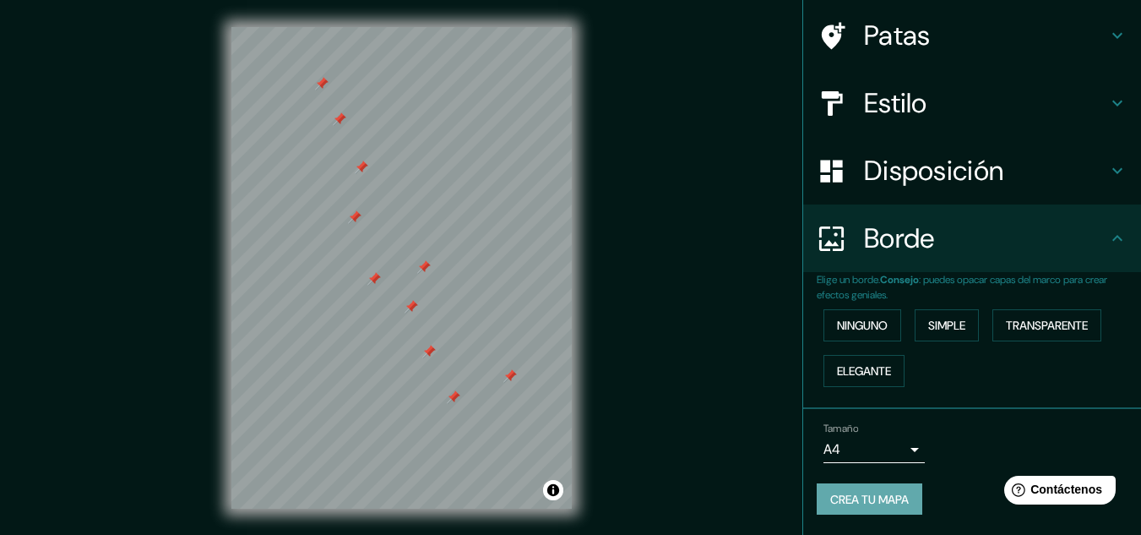
click at [852, 492] on font "Crea tu mapa" at bounding box center [869, 499] width 79 height 15
click at [852, 492] on div "Crea tu mapa" at bounding box center [972, 499] width 311 height 32
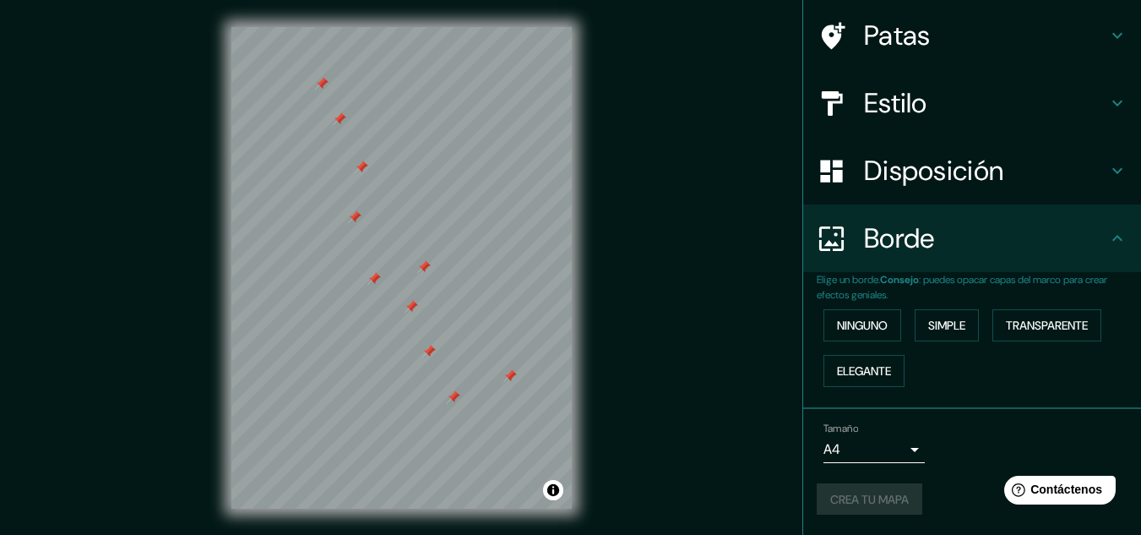
click at [852, 492] on div "Crea tu mapa" at bounding box center [972, 499] width 311 height 32
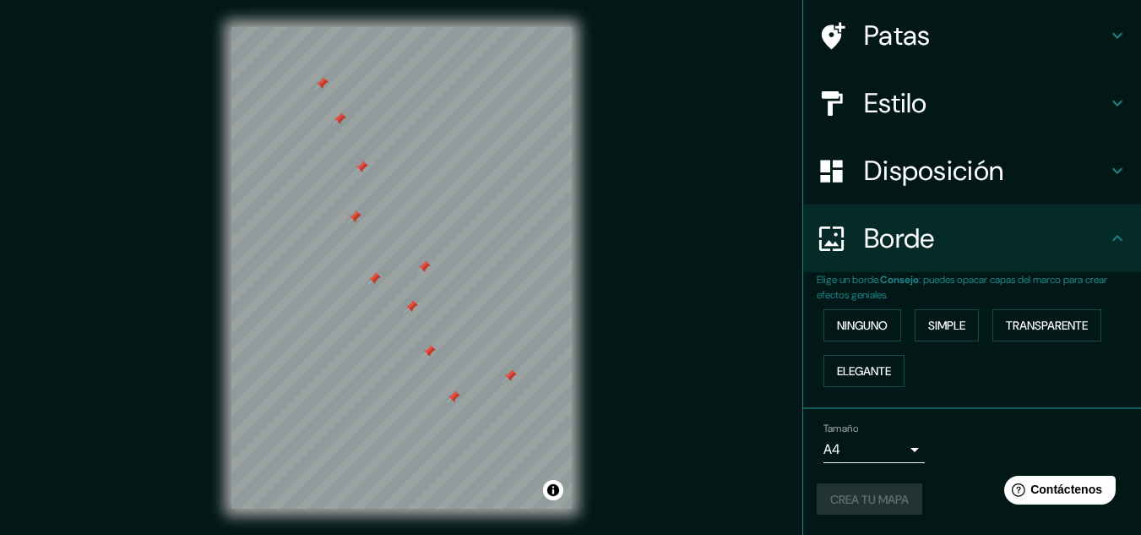
click at [852, 492] on div "Crea tu mapa" at bounding box center [972, 499] width 311 height 32
click at [841, 512] on button "Crea tu mapa" at bounding box center [870, 499] width 106 height 32
click at [865, 498] on font "Crea tu mapa" at bounding box center [869, 499] width 79 height 15
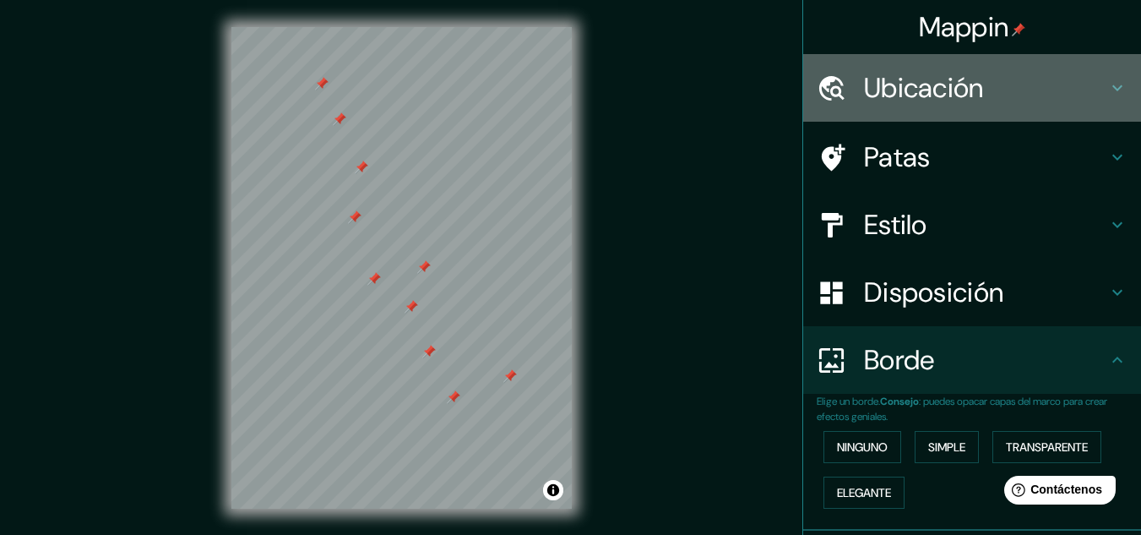
click at [1115, 81] on div "Ubicación" at bounding box center [972, 88] width 338 height 68
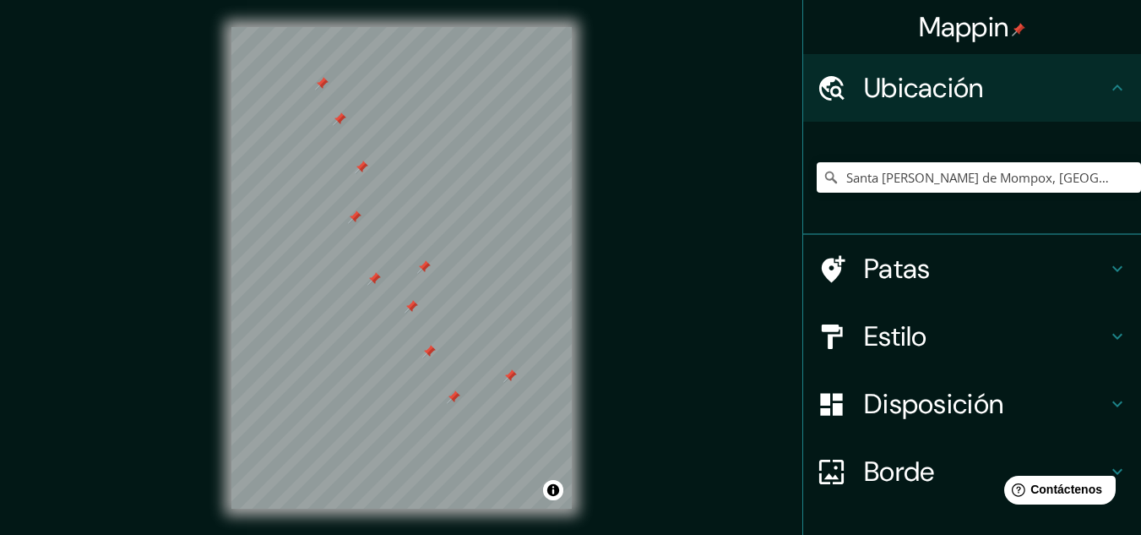
scroll to position [112, 0]
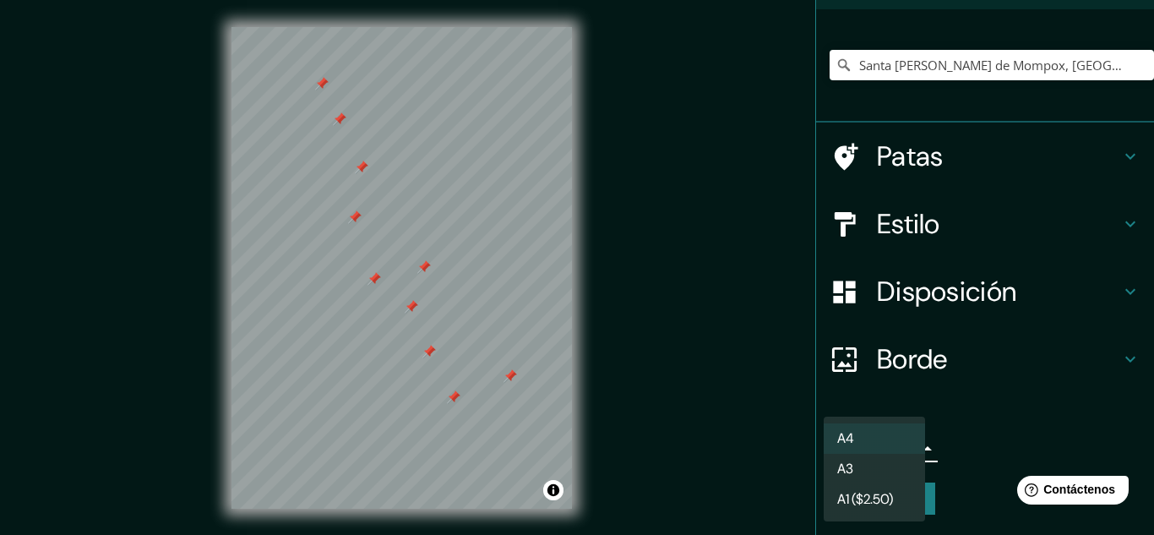
click at [902, 445] on body "Mappin Ubicación Santa Cruz de Mompox, Bolívar, Colombia Patas Estilo Disposici…" at bounding box center [577, 267] width 1154 height 535
click at [892, 459] on li "A3" at bounding box center [873, 469] width 101 height 31
type input "a4"
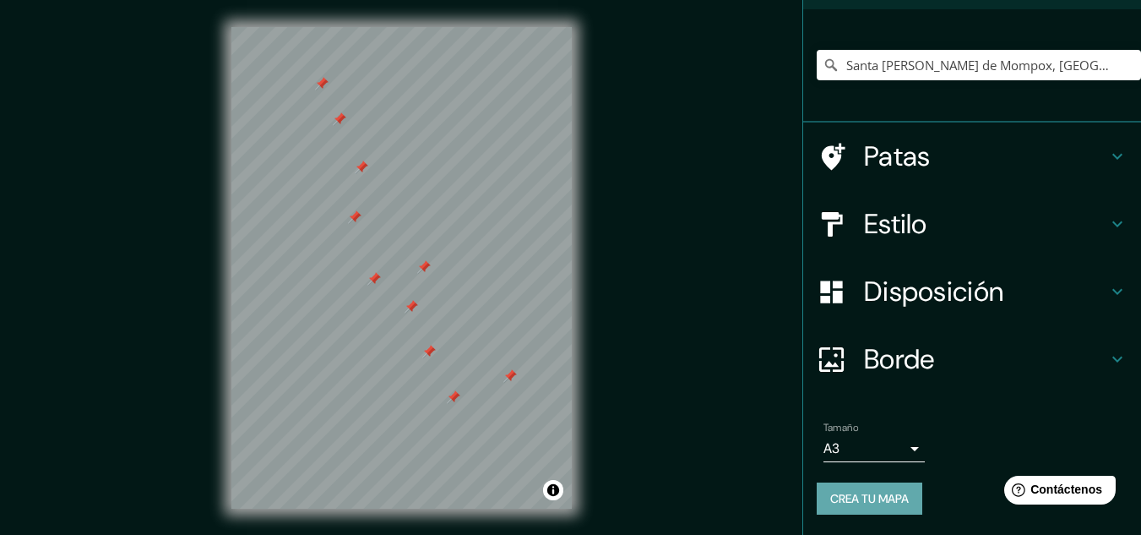
click at [856, 497] on font "Crea tu mapa" at bounding box center [869, 498] width 79 height 15
click at [856, 497] on div "Crea tu mapa" at bounding box center [972, 498] width 311 height 32
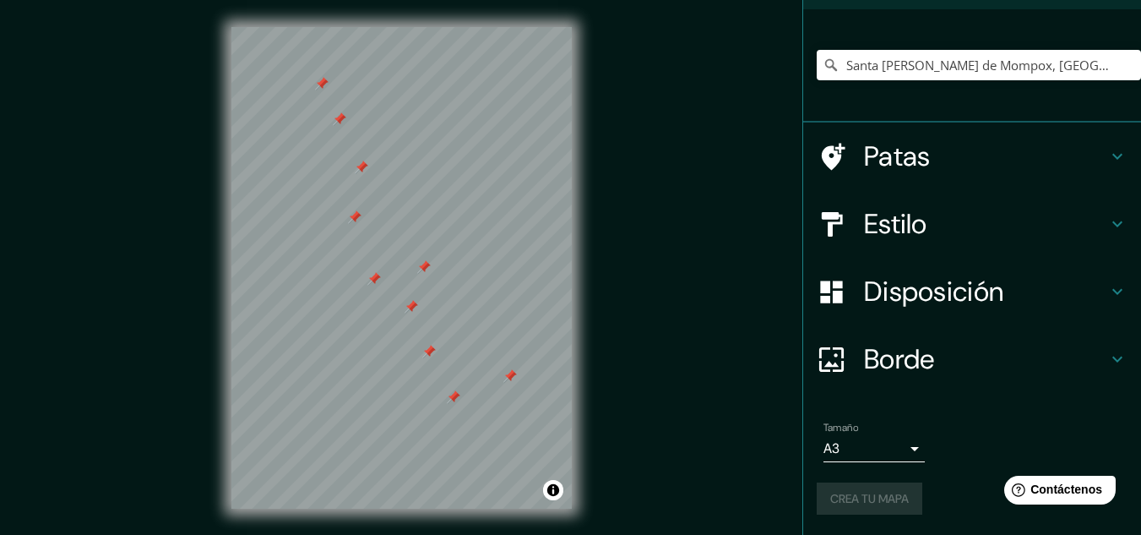
click at [856, 497] on div "Crea tu mapa" at bounding box center [972, 498] width 311 height 32
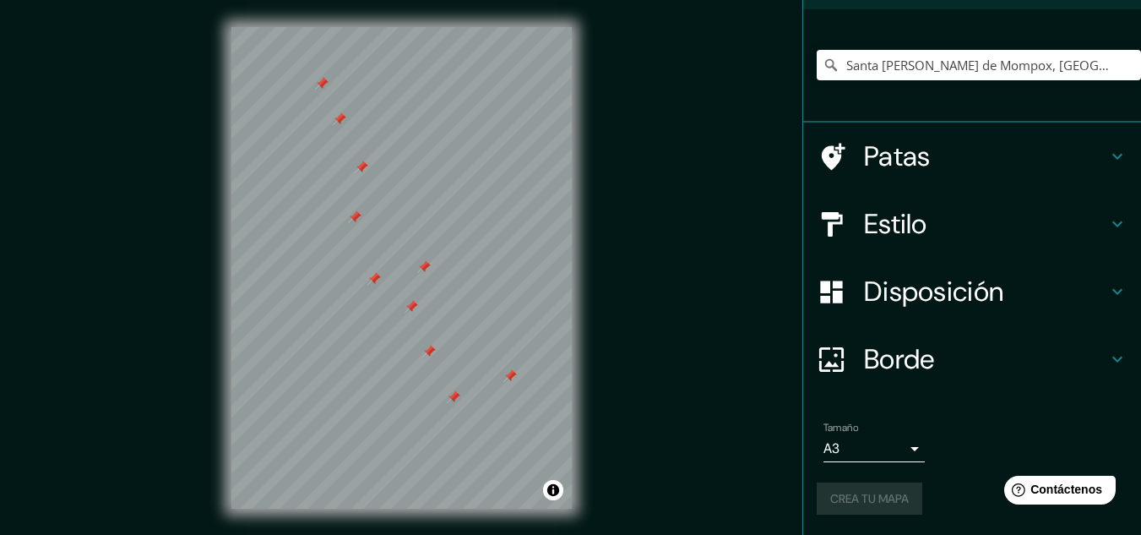
click at [856, 497] on div "Crea tu mapa" at bounding box center [972, 498] width 311 height 32
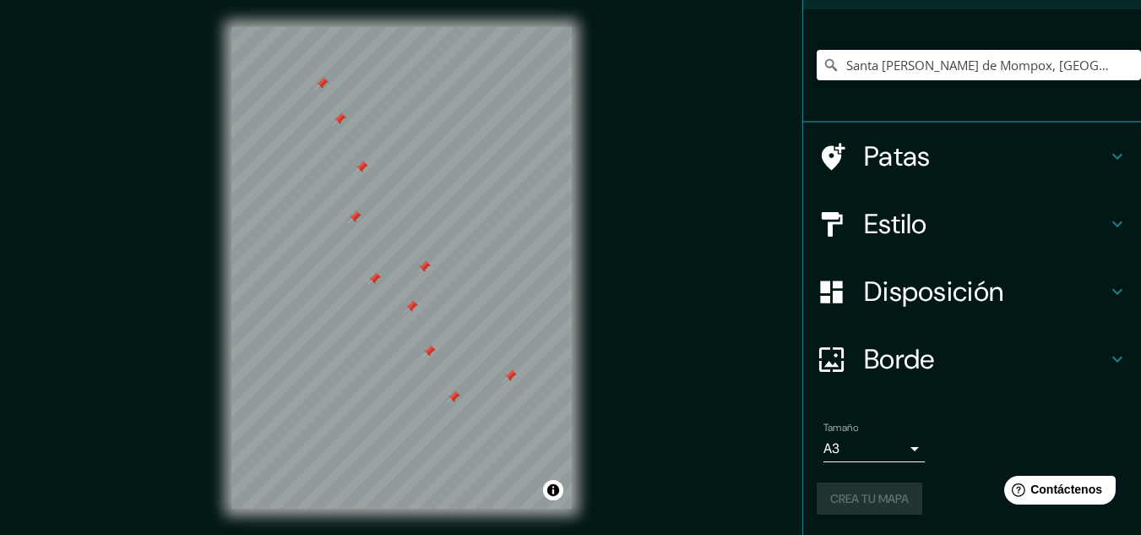
click at [856, 497] on div "Crea tu mapa" at bounding box center [972, 498] width 311 height 32
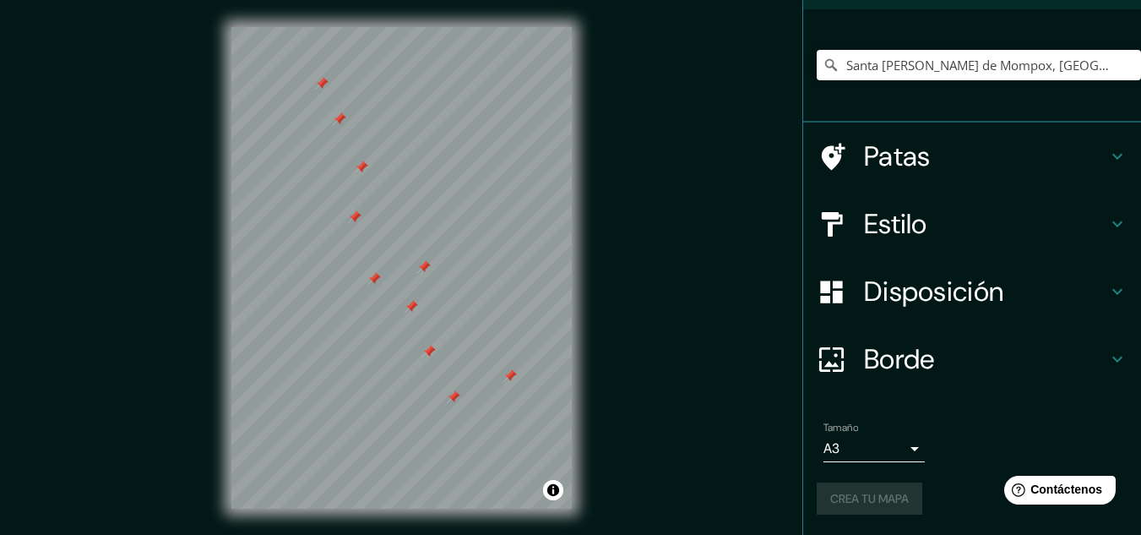
click at [856, 497] on div "Crea tu mapa" at bounding box center [972, 498] width 311 height 32
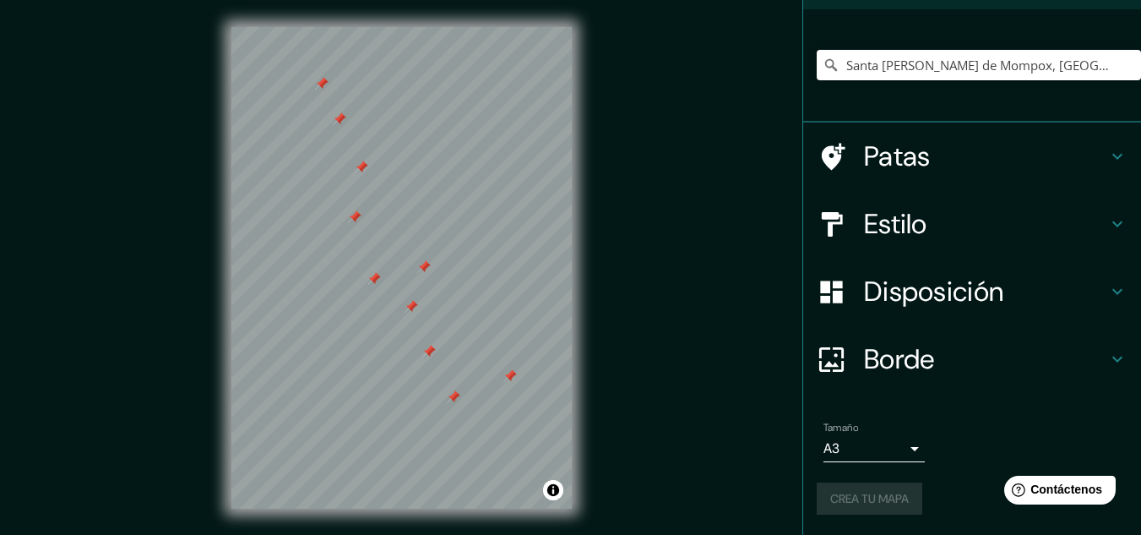
click at [856, 497] on div "Crea tu mapa" at bounding box center [972, 498] width 311 height 32
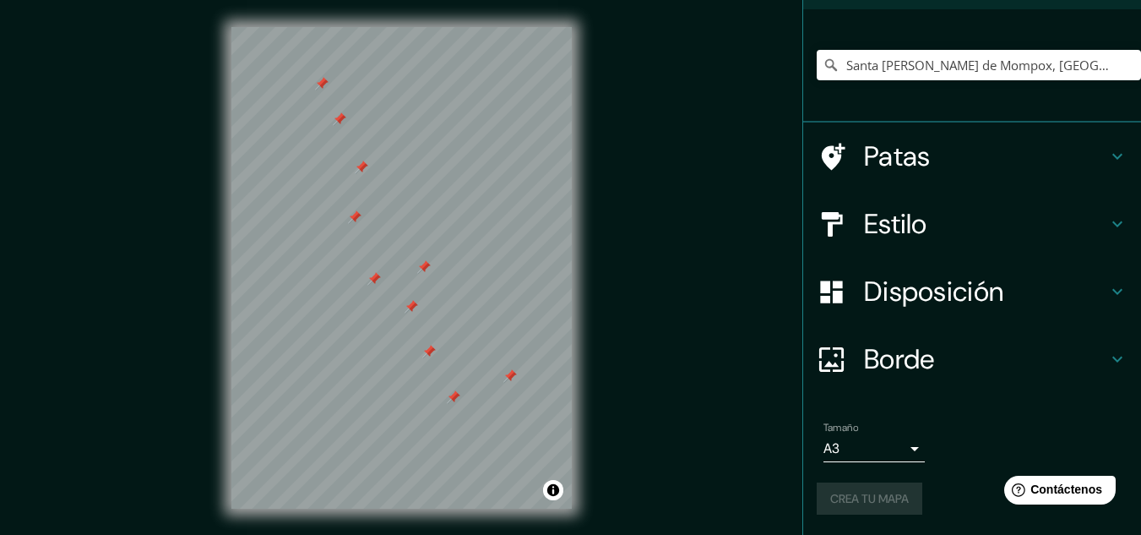
click at [856, 497] on div "Crea tu mapa" at bounding box center [972, 498] width 311 height 32
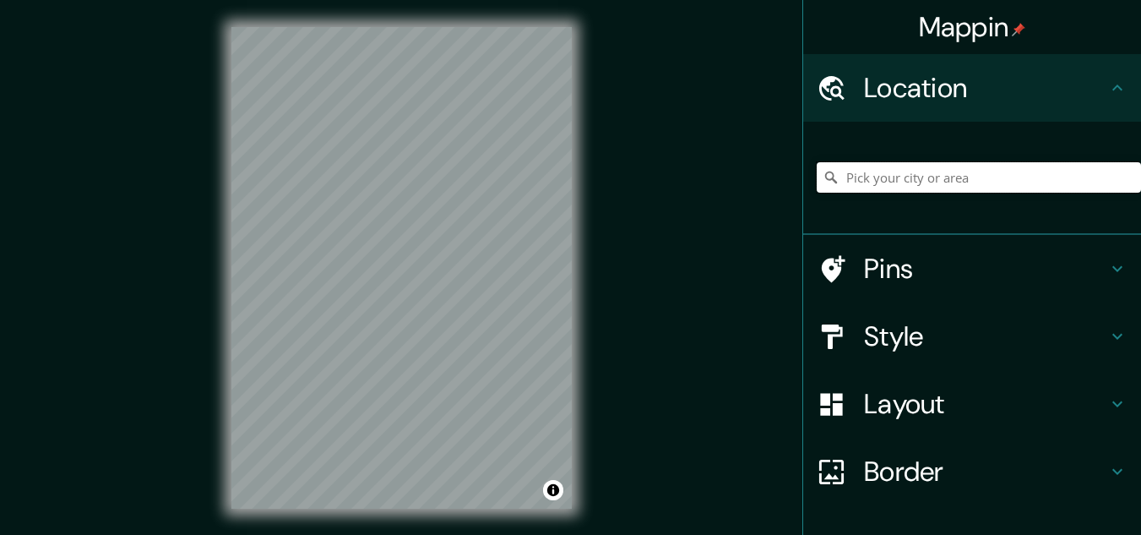
click at [847, 174] on input "Pick your city or area" at bounding box center [979, 177] width 324 height 30
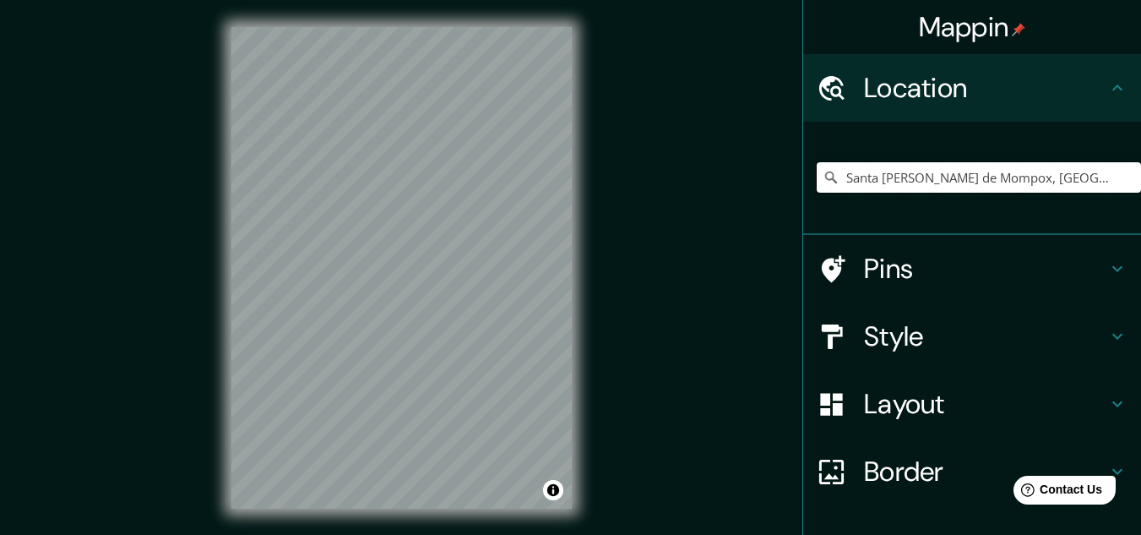
type input "Santa [PERSON_NAME] de Mompox, [GEOGRAPHIC_DATA], [GEOGRAPHIC_DATA]"
click at [119, 79] on div "Mappin Location [GEOGRAPHIC_DATA][PERSON_NAME], [GEOGRAPHIC_DATA], [GEOGRAPHIC_…" at bounding box center [570, 281] width 1141 height 562
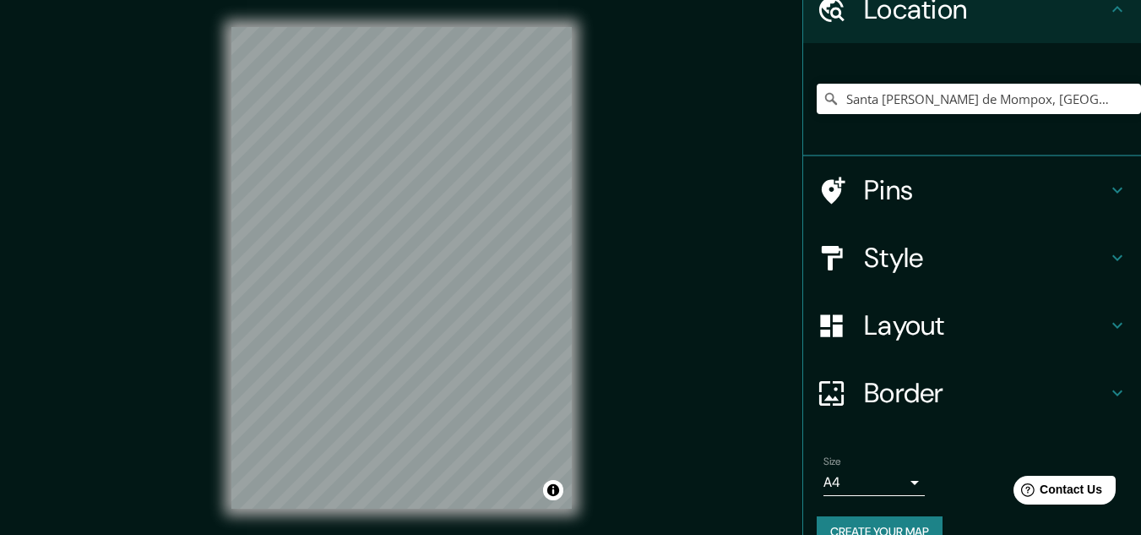
scroll to position [111, 0]
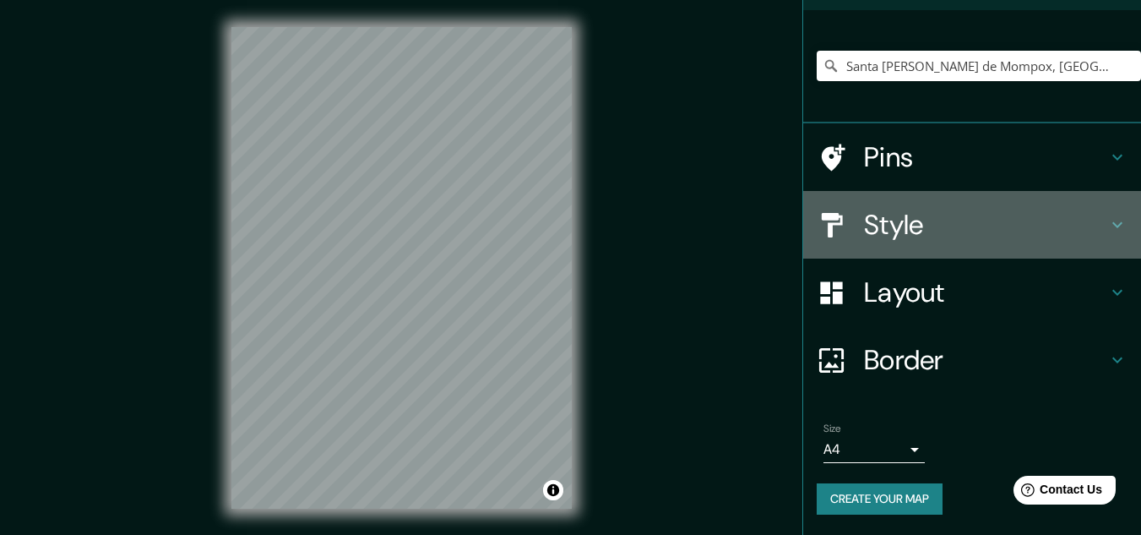
click at [882, 226] on h4 "Style" at bounding box center [985, 225] width 243 height 34
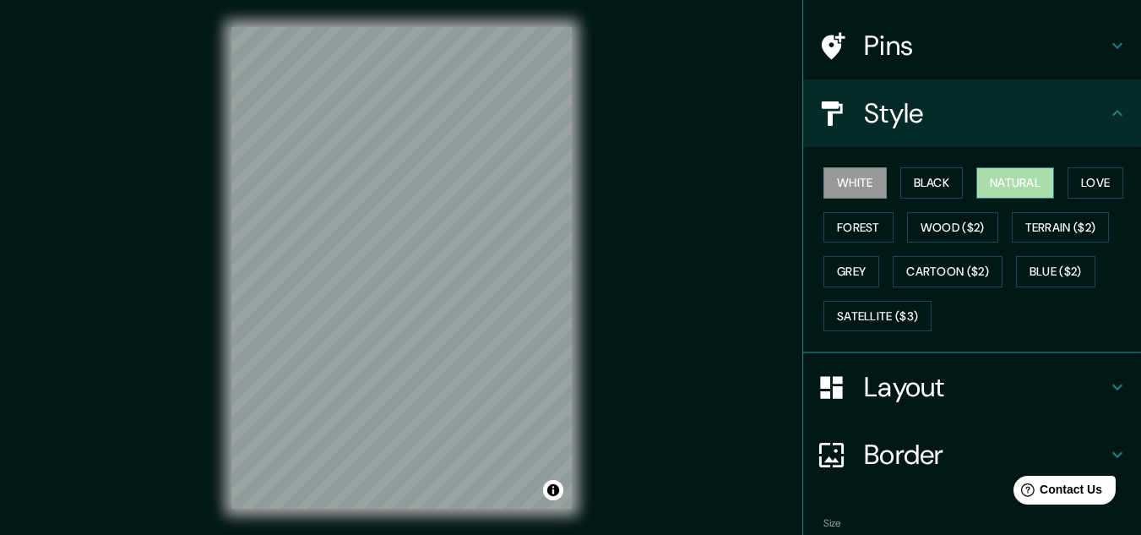
click at [1022, 178] on button "Natural" at bounding box center [1015, 182] width 78 height 31
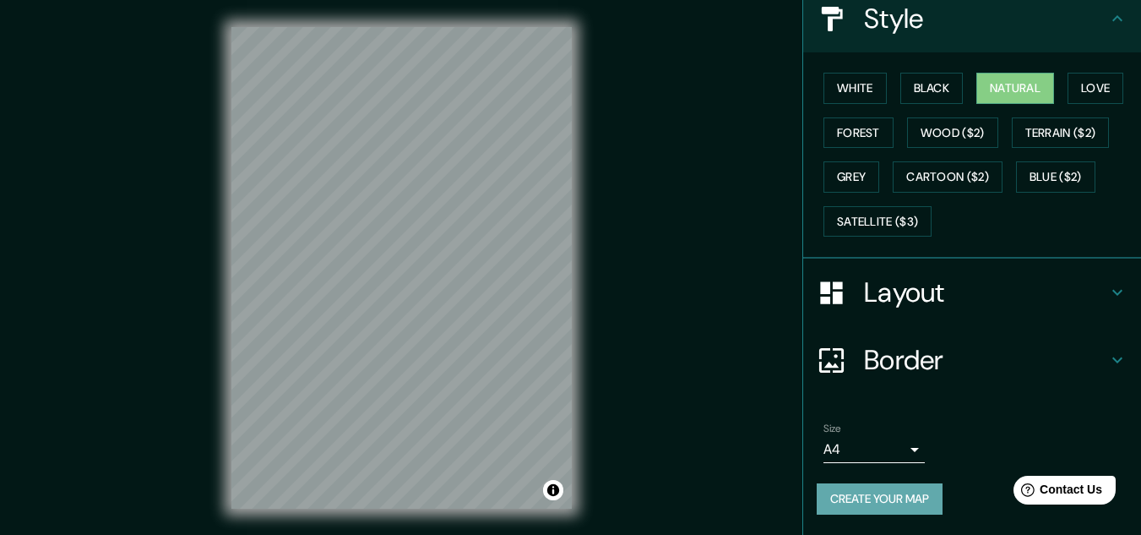
click at [878, 502] on button "Create your map" at bounding box center [880, 498] width 126 height 31
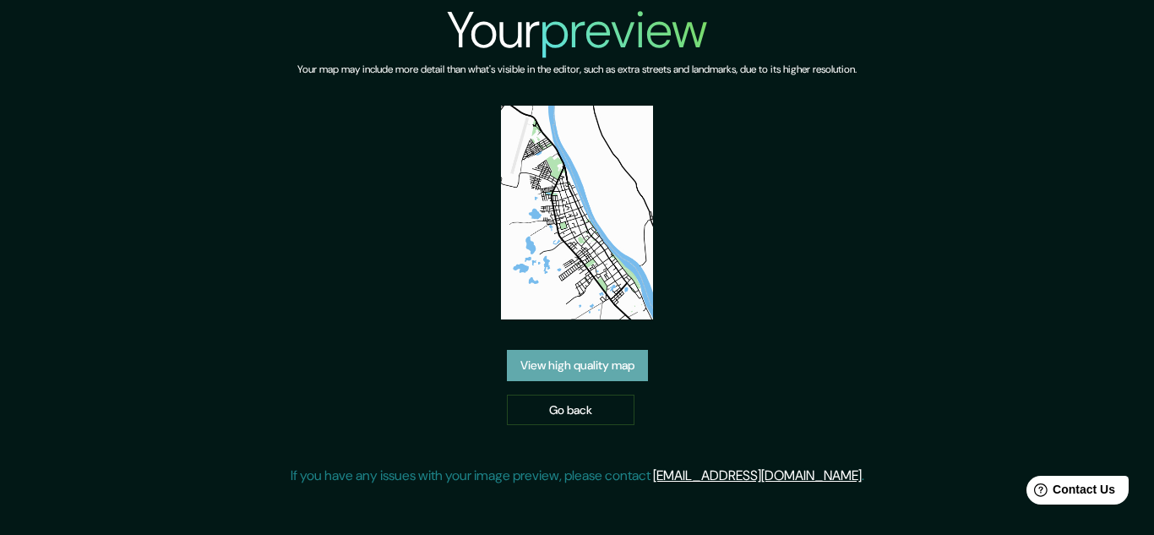
click at [571, 378] on link "View high quality map" at bounding box center [577, 365] width 141 height 31
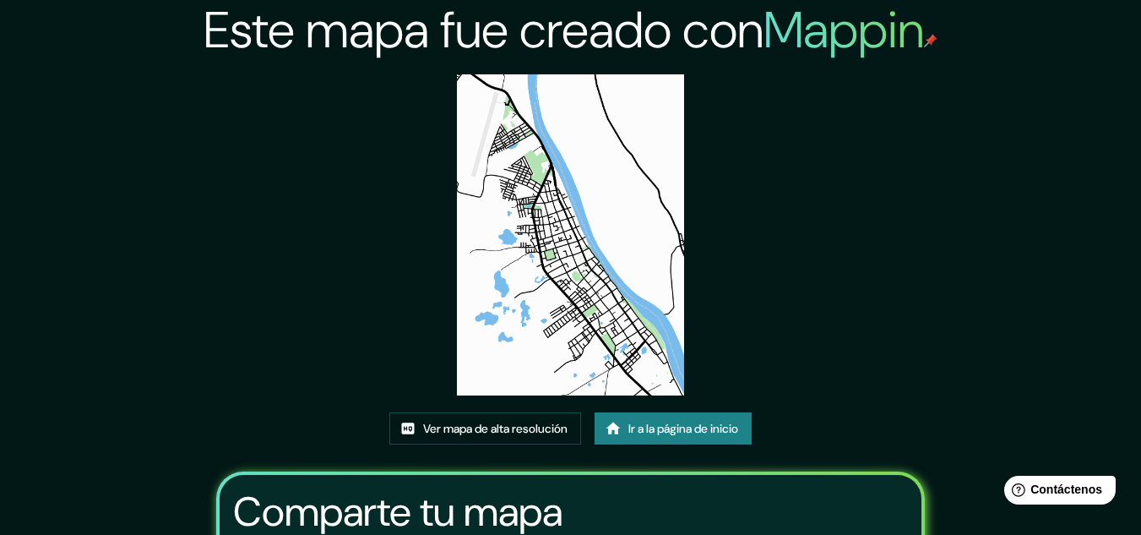
click at [849, 217] on div "Este mapa fue creado con Mappin Ver mapa de alta resolución Ir a la página de i…" at bounding box center [571, 372] width 750 height 745
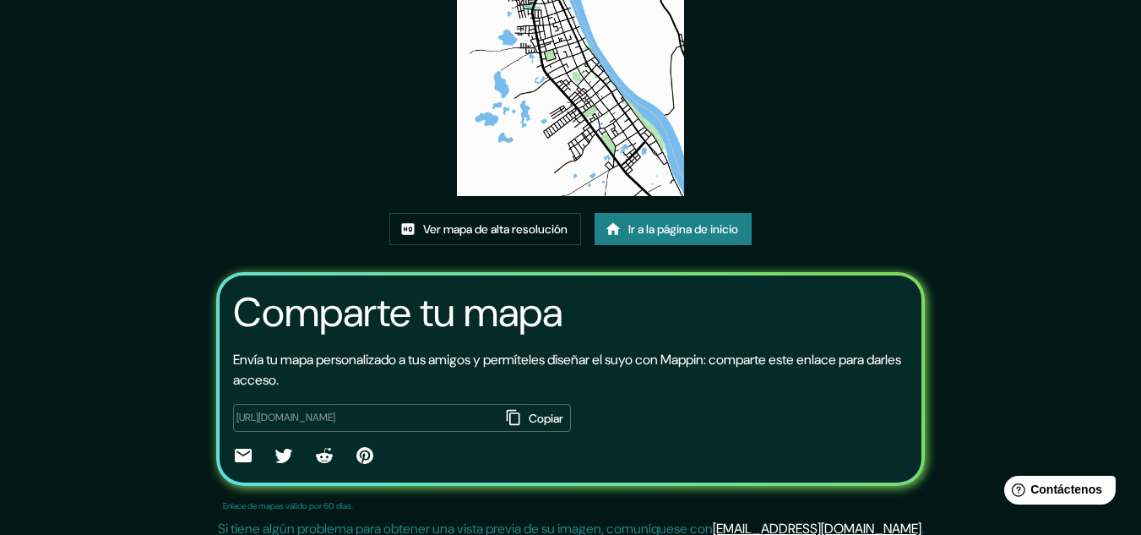
scroll to position [210, 0]
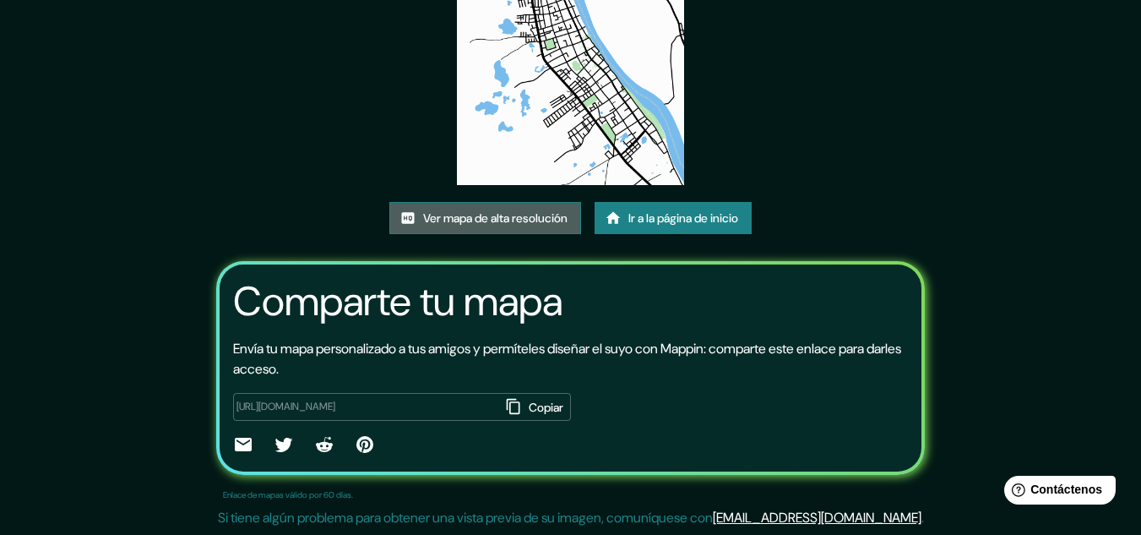
click at [520, 212] on font "Ver mapa de alta resolución" at bounding box center [495, 217] width 144 height 15
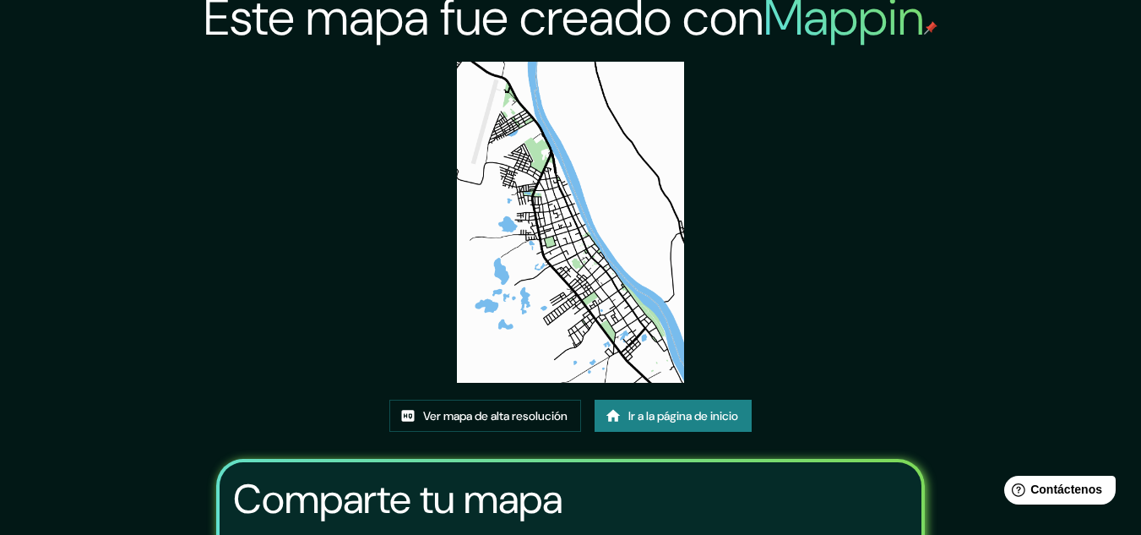
scroll to position [0, 0]
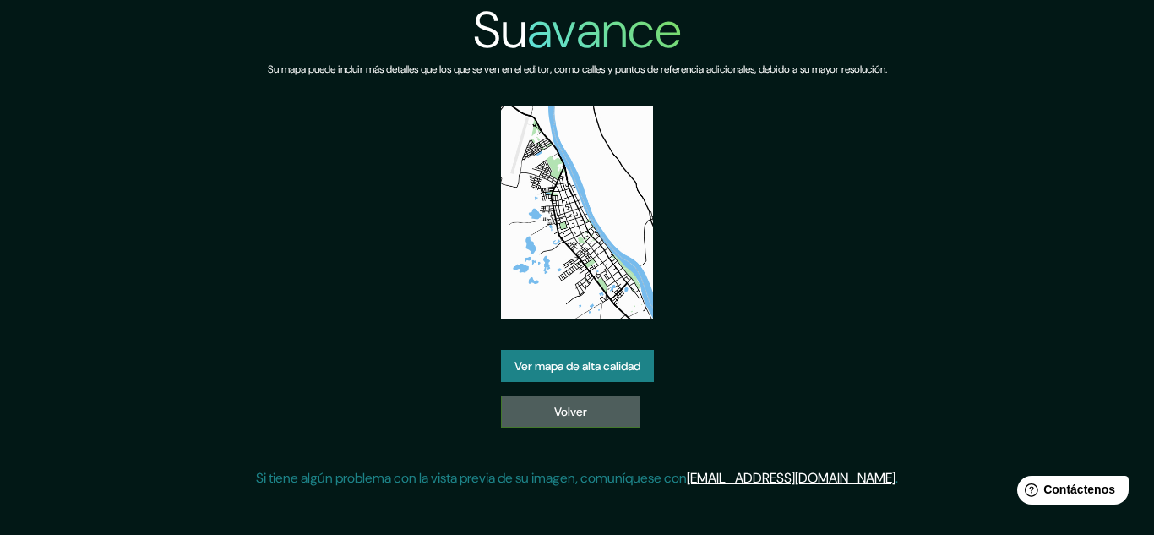
click at [530, 416] on link "Volver" at bounding box center [570, 411] width 139 height 32
